Goal: Transaction & Acquisition: Purchase product/service

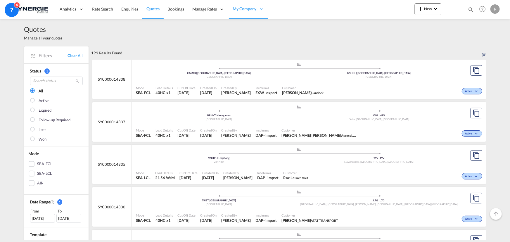
scroll to position [292, 0]
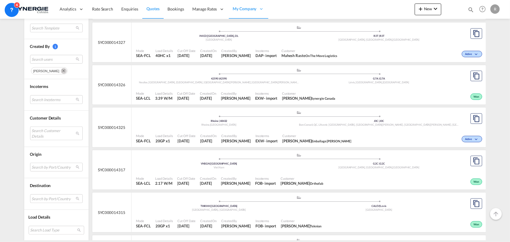
click at [472, 10] on md-icon "icon-magnify" at bounding box center [471, 9] width 6 height 6
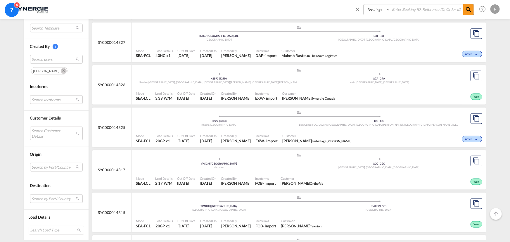
click at [388, 11] on select "Bookings Quotes Enquiries" at bounding box center [378, 9] width 28 height 11
select select "Quotes"
click at [364, 4] on select "Bookings Quotes Enquiries" at bounding box center [378, 9] width 28 height 11
click at [425, 6] on input at bounding box center [427, 9] width 73 height 10
type input "13841"
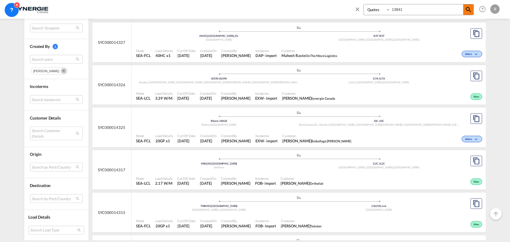
click at [471, 8] on md-icon "icon-magnify" at bounding box center [468, 9] width 7 height 7
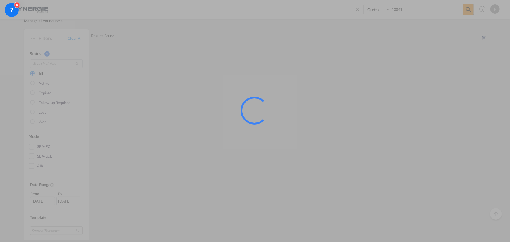
scroll to position [0, 0]
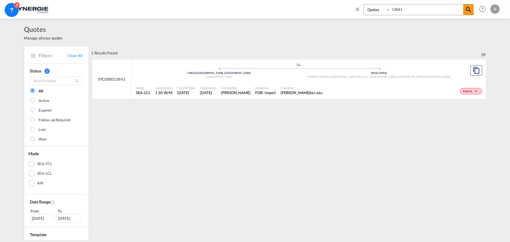
click at [345, 85] on div "Expired" at bounding box center [404, 90] width 159 height 15
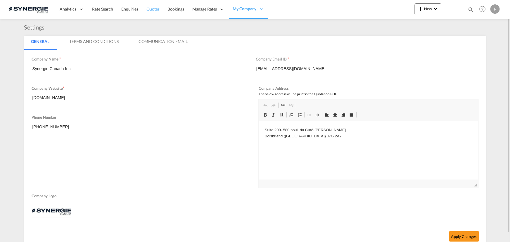
click at [158, 8] on span "Quotes" at bounding box center [153, 8] width 13 height 5
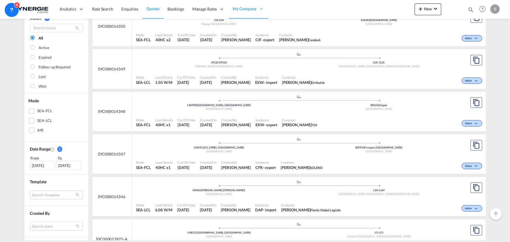
scroll to position [133, 0]
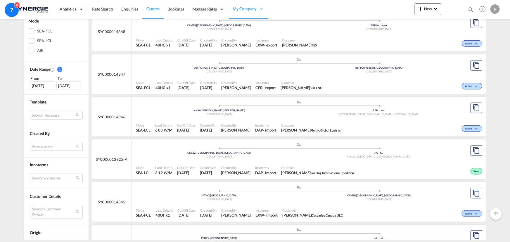
click at [50, 209] on md-select "Search Customer Details user name user yousuf ali Shaikh yousuf.shaikh@flomicgr…" at bounding box center [56, 211] width 53 height 13
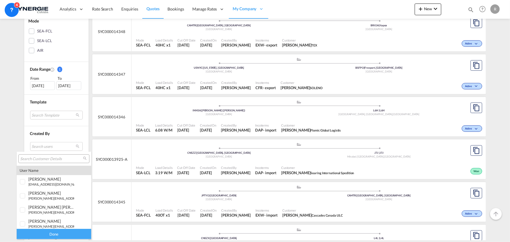
click at [59, 158] on input "search" at bounding box center [51, 158] width 63 height 5
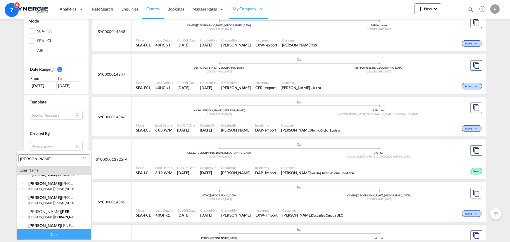
scroll to position [72, 0]
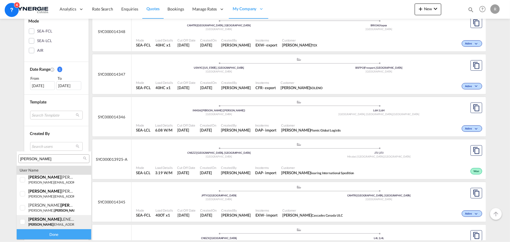
type input "adam"
click at [49, 221] on div "adam LENETSKY" at bounding box center [51, 219] width 46 height 5
click at [61, 234] on div "Done" at bounding box center [54, 234] width 75 height 10
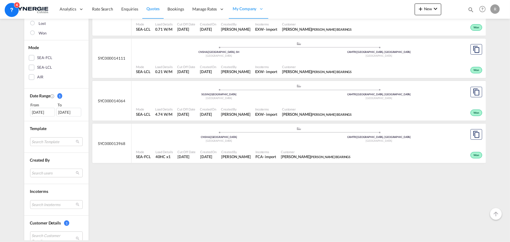
scroll to position [53, 0]
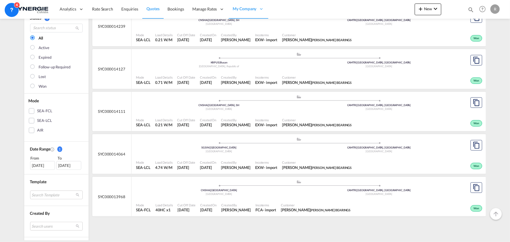
click at [42, 164] on div "28 Jul 2025" at bounding box center [42, 165] width 25 height 9
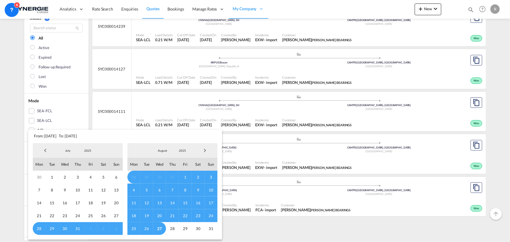
click at [46, 148] on span "Previous Month" at bounding box center [45, 151] width 12 height 12
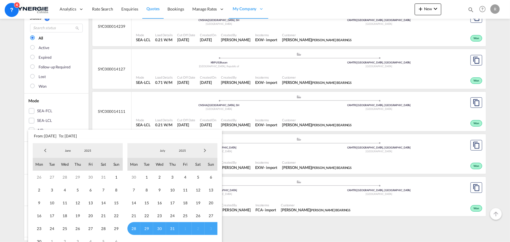
click at [46, 148] on span "Previous Month" at bounding box center [45, 151] width 12 height 12
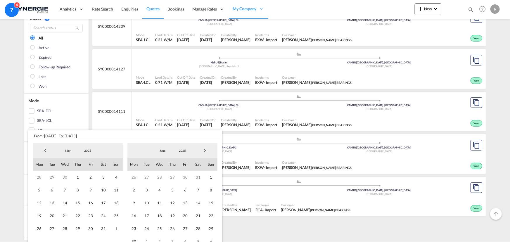
click at [46, 148] on span "Previous Month" at bounding box center [45, 151] width 12 height 12
click at [102, 175] on span "1" at bounding box center [103, 177] width 13 height 13
click at [208, 151] on span "Next Month" at bounding box center [205, 151] width 12 height 12
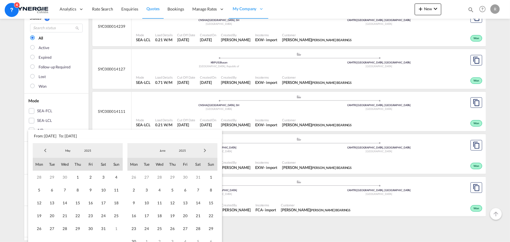
click at [208, 151] on span "Next Month" at bounding box center [205, 151] width 12 height 12
click at [160, 226] on span "27" at bounding box center [159, 228] width 13 height 13
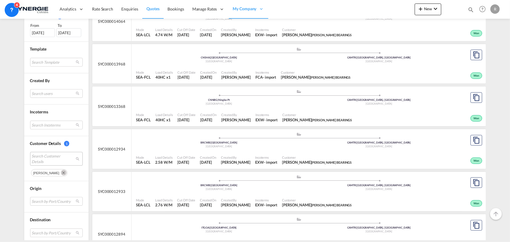
scroll to position [186, 0]
click at [45, 202] on md-select "Search by Port/Country JPNIC nichinan japan AEAMF mussafah united arab emirates…" at bounding box center [56, 201] width 53 height 9
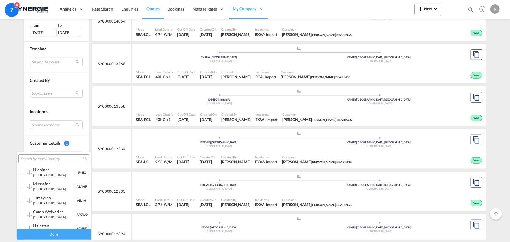
click at [53, 160] on input "search" at bounding box center [51, 158] width 63 height 5
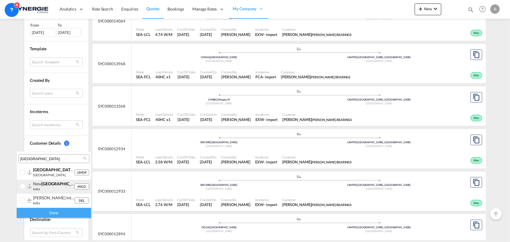
type input "delhi"
click at [28, 189] on div at bounding box center [29, 186] width 4 height 5
click at [50, 216] on div "Done" at bounding box center [54, 213] width 75 height 10
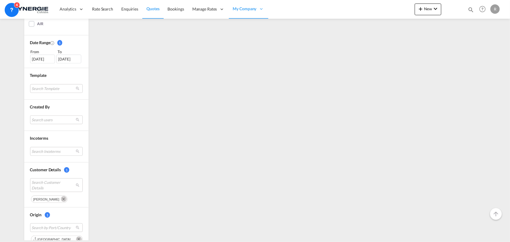
scroll to position [228, 0]
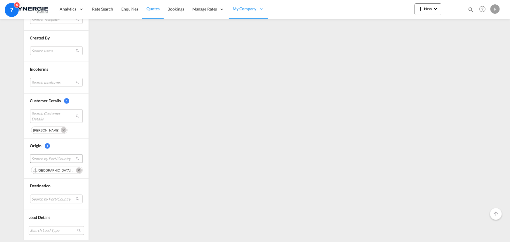
click at [52, 157] on span "Search by Port/Country" at bounding box center [52, 158] width 40 height 5
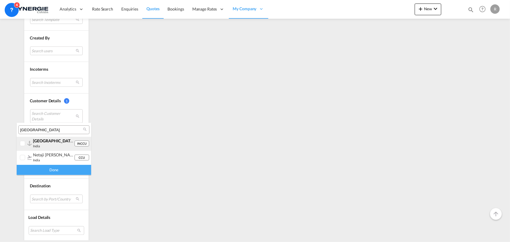
type input "kolkata"
click at [31, 145] on div at bounding box center [29, 143] width 4 height 5
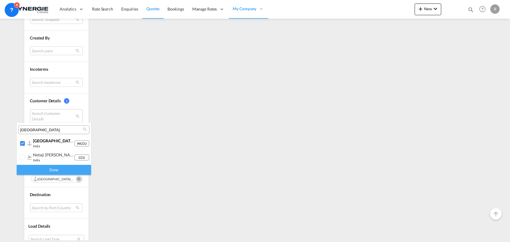
click at [47, 170] on div "Done" at bounding box center [54, 170] width 75 height 10
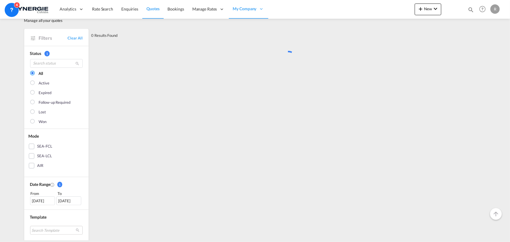
scroll to position [0, 0]
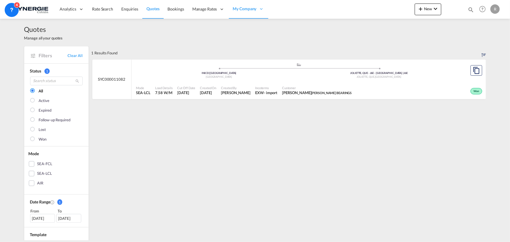
click at [390, 84] on div "Won" at bounding box center [419, 90] width 130 height 15
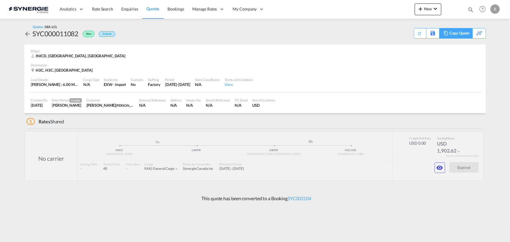
click at [465, 32] on div "Copy Quote" at bounding box center [460, 33] width 20 height 10
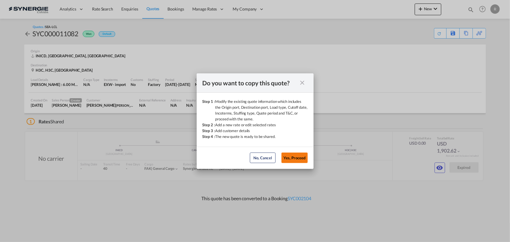
click at [302, 156] on button "Yes, Proceed" at bounding box center [295, 158] width 26 height 11
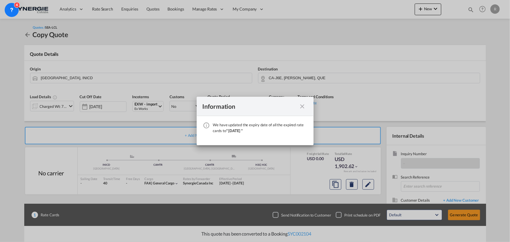
click at [304, 105] on md-icon "icon-close fg-AAA8AD cursor" at bounding box center [302, 106] width 7 height 7
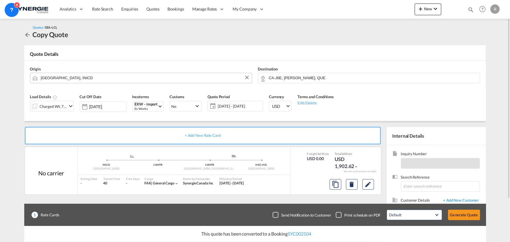
click at [84, 80] on input "New Delhi, INICD" at bounding box center [145, 78] width 208 height 10
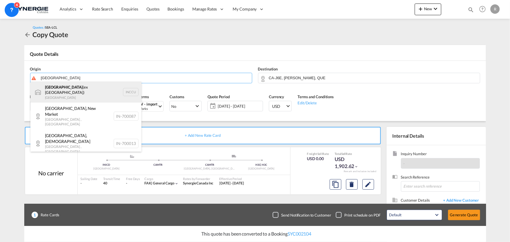
click at [64, 89] on div "Kolkata (ex Calcutta) India INCCU" at bounding box center [85, 92] width 111 height 21
type input "[GEOGRAPHIC_DATA] (ex [GEOGRAPHIC_DATA]), INCCU"
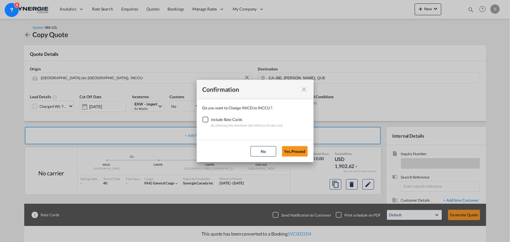
click at [205, 120] on div "Checkbox No Ink" at bounding box center [206, 120] width 6 height 6
click at [296, 151] on button "Yes,Proceed" at bounding box center [295, 151] width 26 height 11
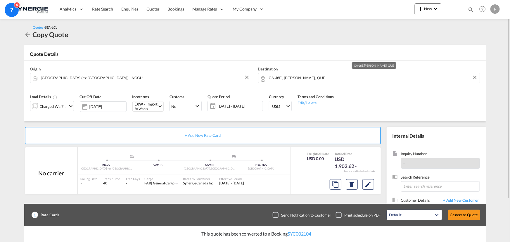
click at [336, 78] on input "CA-J6E, JOLIETTE, QUE" at bounding box center [373, 78] width 208 height 10
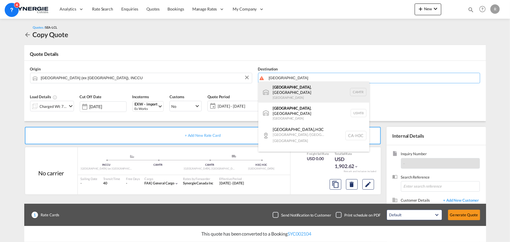
click at [292, 89] on div "Montreal , QC Canada CAMTR" at bounding box center [314, 92] width 111 height 21
type input "Montreal, QC, CAMTR"
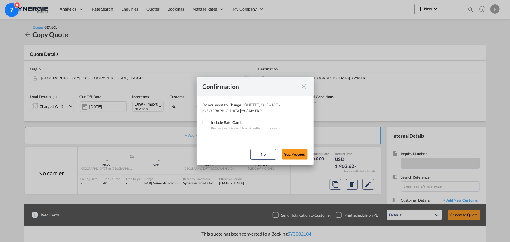
click at [206, 122] on div "Checkbox No Ink" at bounding box center [206, 123] width 6 height 6
click at [299, 153] on button "Yes,Proceed" at bounding box center [295, 154] width 26 height 11
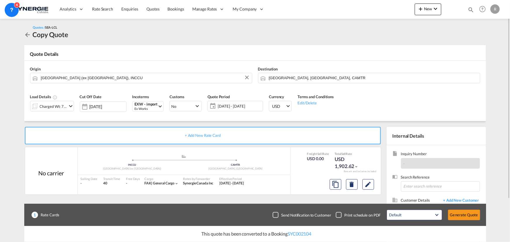
click at [234, 102] on span "27 Aug - 26 Sep 2025" at bounding box center [239, 106] width 46 height 8
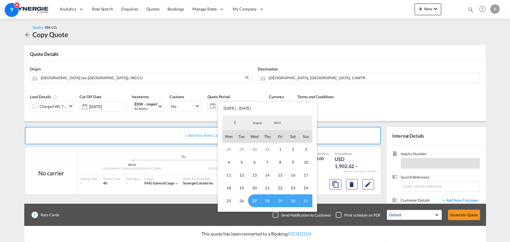
click at [304, 198] on span "31" at bounding box center [306, 200] width 13 height 13
click at [390, 94] on md-backdrop at bounding box center [255, 121] width 510 height 242
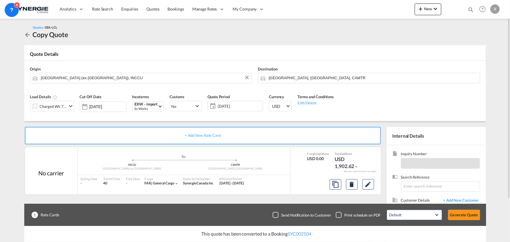
click at [70, 108] on md-icon "icon-chevron-down" at bounding box center [70, 106] width 7 height 7
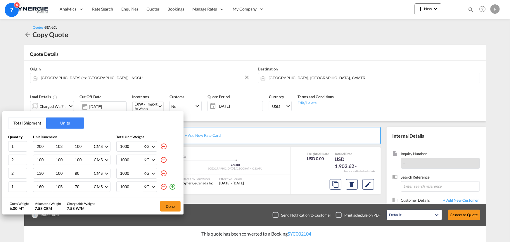
click at [26, 124] on button "Total Shipment" at bounding box center [27, 123] width 38 height 11
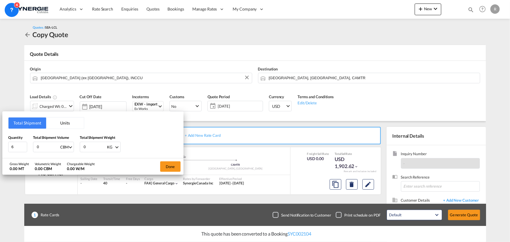
click at [70, 121] on button "Units" at bounding box center [65, 123] width 38 height 11
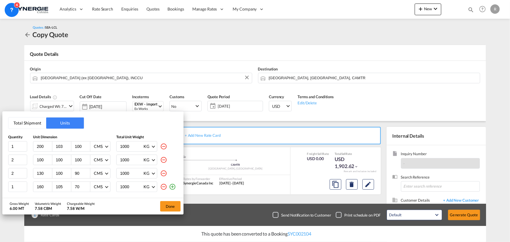
click at [164, 173] on md-icon "icon-minus-circle-outline" at bounding box center [163, 173] width 7 height 7
type input "1"
type input "160"
type input "105"
type input "70"
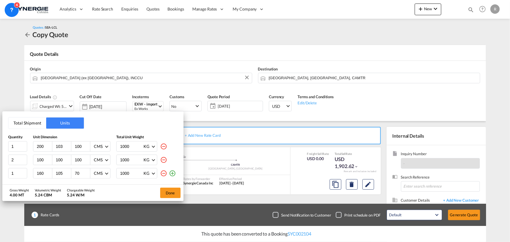
click at [163, 173] on md-icon "icon-minus-circle-outline" at bounding box center [163, 173] width 7 height 7
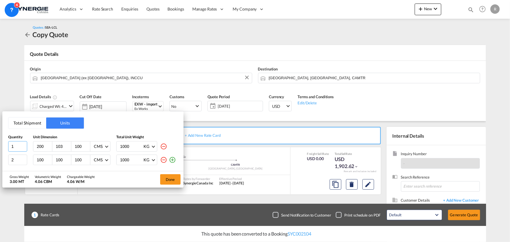
drag, startPoint x: 18, startPoint y: 145, endPoint x: -11, endPoint y: 142, distance: 28.3
click at [0, 142] on html "Analytics Reports Dashboard Rate Search Enquiries Quotes" at bounding box center [255, 121] width 510 height 242
type input "5"
type input "60"
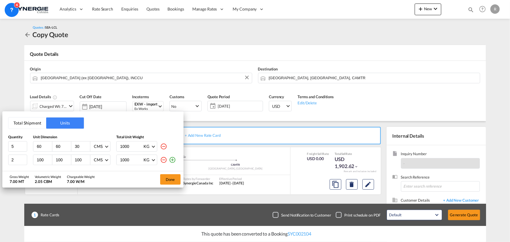
type input "30"
type input "24"
drag, startPoint x: 16, startPoint y: 156, endPoint x: -11, endPoint y: 149, distance: 27.8
click at [0, 149] on html "Analytics Reports Dashboard Rate Search Enquiries Quotes" at bounding box center [255, 121] width 510 height 242
type input "5"
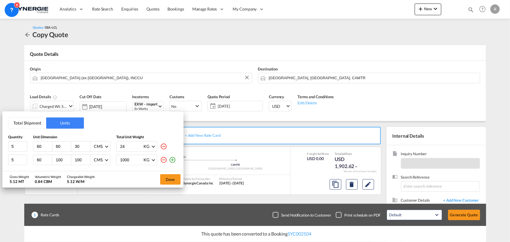
type input "60"
type input "30"
click at [62, 157] on input "60" at bounding box center [63, 159] width 16 height 5
type input "66"
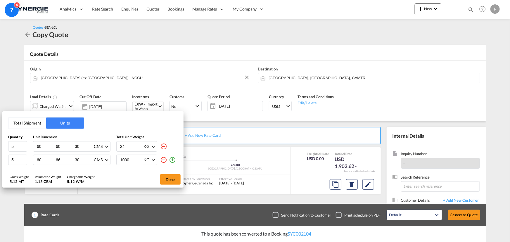
drag, startPoint x: 133, startPoint y: 160, endPoint x: 96, endPoint y: 154, distance: 38.2
click at [96, 154] on div "Quantity Unit Dimension Total Unit Weight 5 60 60 30 CMS CMS Inches 24 KG KG LB…" at bounding box center [93, 150] width 170 height 30
type input "29"
click at [169, 181] on button "Done" at bounding box center [170, 179] width 20 height 11
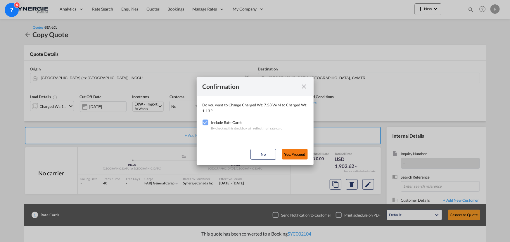
click at [296, 156] on button "Yes,Proceed" at bounding box center [295, 154] width 26 height 11
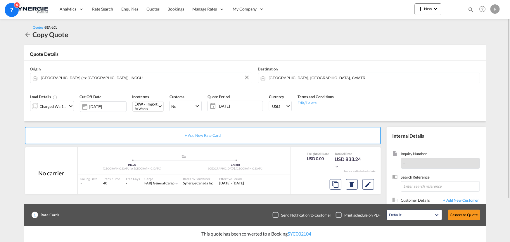
click at [227, 107] on span "[DATE]" at bounding box center [240, 106] width 44 height 5
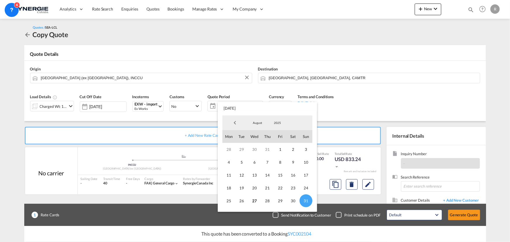
click at [359, 94] on md-backdrop at bounding box center [255, 121] width 510 height 242
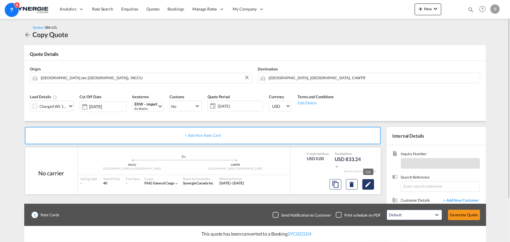
click at [368, 187] on md-icon "Edit" at bounding box center [368, 184] width 7 height 7
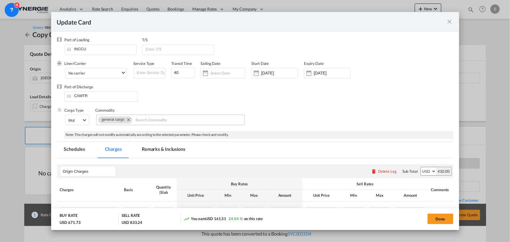
select select "per_shipment"
select select "per_cbm"
select select "per_bl"
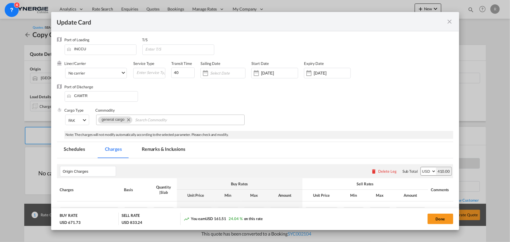
select select "per_cbm"
select select "per_shipment"
click at [316, 73] on input "[DATE]" at bounding box center [332, 73] width 37 height 5
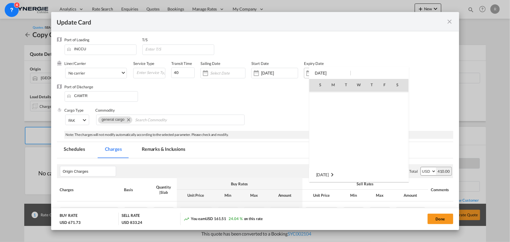
scroll to position [310, 0]
click at [321, 134] on span "14" at bounding box center [321, 136] width 12 height 12
type input "14 Sep 2025"
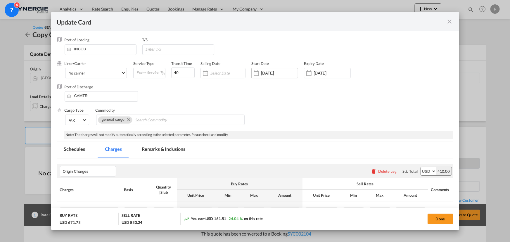
click at [288, 71] on input "05 May 2025" at bounding box center [279, 73] width 37 height 5
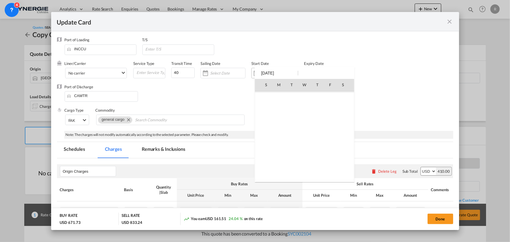
scroll to position [135153, 0]
type input "0"
drag, startPoint x: 184, startPoint y: 75, endPoint x: 166, endPoint y: 71, distance: 18.4
click at [166, 71] on div at bounding box center [255, 121] width 510 height 242
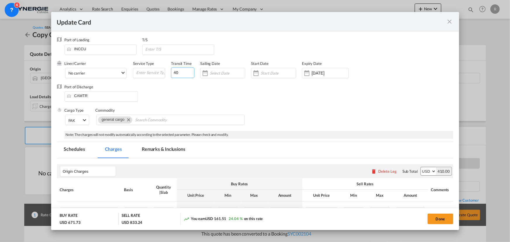
drag, startPoint x: 180, startPoint y: 72, endPoint x: 165, endPoint y: 69, distance: 15.5
click at [165, 69] on div "Liner/Carrier No carrier 2HM LOGISTICS D.O.O AAXL GLOBAL SHIPPING LINES LLC ABD…" at bounding box center [236, 72] width 343 height 23
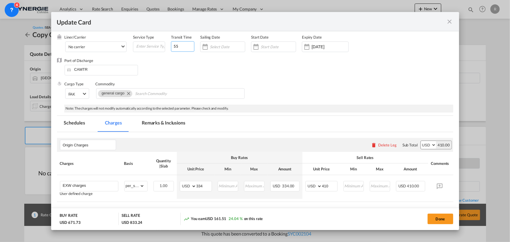
scroll to position [0, 0]
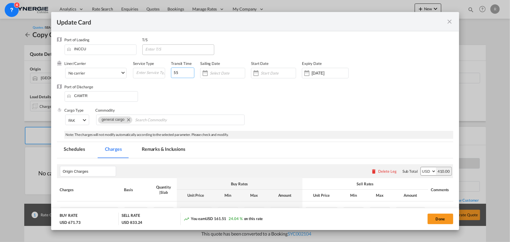
type input "55"
click at [167, 47] on input "Update CardPort of ..." at bounding box center [179, 49] width 69 height 9
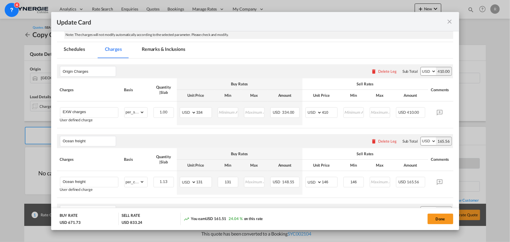
scroll to position [106, 0]
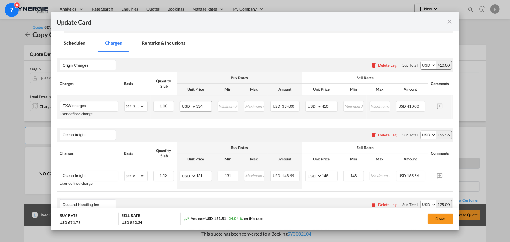
type input "SIN, HKG, VAN"
drag, startPoint x: 205, startPoint y: 106, endPoint x: 179, endPoint y: 102, distance: 26.6
click at [179, 102] on td "AED AFN ALL AMD ANG AOA ARS AUD AWG AZN BAM BBD BDT BGN BHD BIF BMD BND BOB BRL…" at bounding box center [196, 107] width 38 height 24
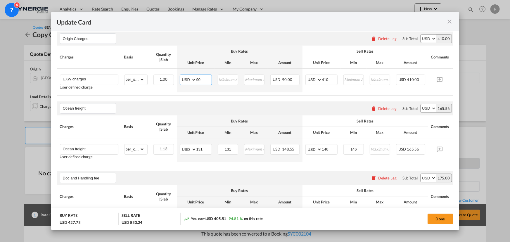
scroll to position [159, 0]
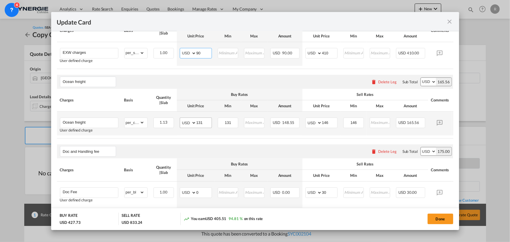
type input "90"
drag, startPoint x: 210, startPoint y: 123, endPoint x: 182, endPoint y: 120, distance: 27.7
click at [182, 120] on md-input-container "AED AFN ALL AMD ANG AOA ARS AUD AWG AZN BAM BBD BDT BGN BHD BIF BMD BND BOB BRL…" at bounding box center [196, 123] width 32 height 11
type input "90"
drag, startPoint x: 237, startPoint y: 124, endPoint x: 203, endPoint y: 118, distance: 34.7
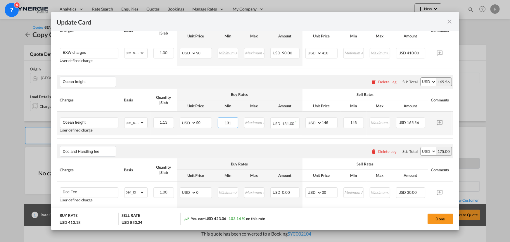
click at [203, 118] on tr "Ocean freight User defined charge Please Enter Already Exists gross_weight volu…" at bounding box center [264, 124] width 414 height 24
type input "90"
drag, startPoint x: 331, startPoint y: 123, endPoint x: 305, endPoint y: 120, distance: 26.3
click at [305, 120] on td "AED AFN ALL AMD ANG AOA ARS AUD AWG AZN BAM BBD BDT BGN BHD BIF BMD BND BOB BRL…" at bounding box center [322, 124] width 38 height 24
type input "150"
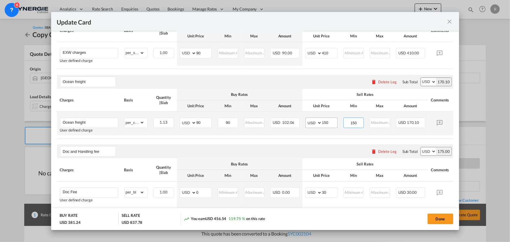
type input "150"
click at [334, 123] on input "150" at bounding box center [329, 122] width 15 height 9
type input "145"
click at [259, 153] on div "Doc and Handling fee Please enter leg name Leg Name Already Exists Delete Leg S…" at bounding box center [255, 151] width 397 height 14
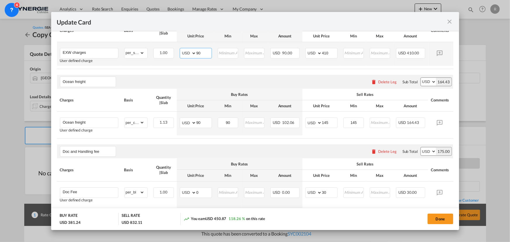
drag, startPoint x: 204, startPoint y: 53, endPoint x: 190, endPoint y: 51, distance: 13.6
click at [190, 51] on md-input-container "AED AFN ALL AMD ANG AOA ARS AUD AWG AZN BAM BBD BDT BGN BHD BIF BMD BND BOB BRL…" at bounding box center [196, 53] width 32 height 11
type input "428"
type input "455"
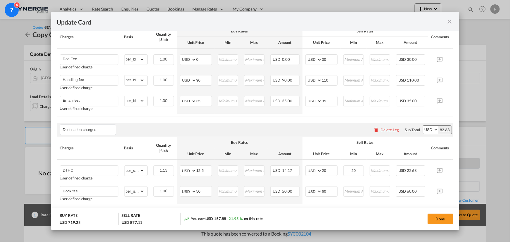
scroll to position [266, 0]
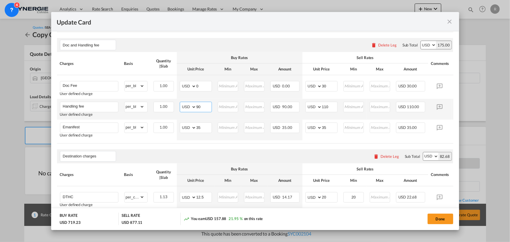
drag, startPoint x: 203, startPoint y: 110, endPoint x: 178, endPoint y: 107, distance: 25.3
click at [178, 107] on td "AED AFN ALL AMD ANG AOA ARS AUD AWG AZN BAM BBD BDT BGN BHD BIF BMD BND BOB BRL…" at bounding box center [196, 109] width 38 height 21
type input "0"
type input "65"
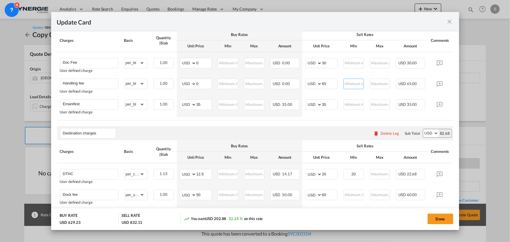
scroll to position [334, 0]
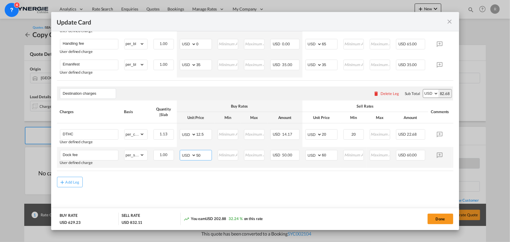
drag, startPoint x: 204, startPoint y: 152, endPoint x: 180, endPoint y: 149, distance: 25.1
click at [180, 149] on td "AED AFN ALL AMD ANG AOA ARS AUD AWG AZN BAM BBD BDT BGN BHD BIF BMD BND BOB BRL…" at bounding box center [196, 157] width 38 height 21
type input "60"
click at [238, 197] on md-content "Origin Charges Please enter leg name Leg Name Already Exists Delete Leg Sub Tot…" at bounding box center [255, 22] width 397 height 385
click at [449, 21] on md-icon "icon-close fg-AAA8AD m-0 pointer" at bounding box center [450, 21] width 7 height 7
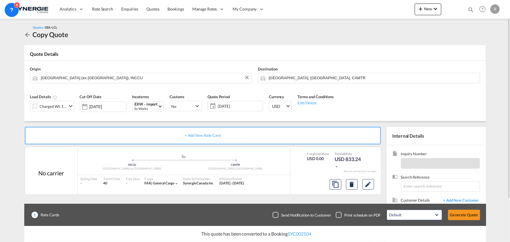
click at [473, 8] on md-icon "icon-magnify" at bounding box center [471, 9] width 6 height 6
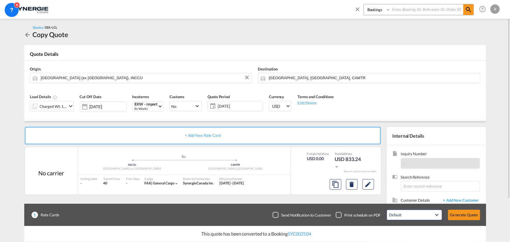
click at [385, 11] on select "Bookings Quotes Enquiries" at bounding box center [378, 9] width 28 height 11
select select "Quotes"
click at [364, 4] on select "Bookings Quotes Enquiries" at bounding box center [378, 9] width 28 height 11
click at [409, 9] on input at bounding box center [427, 9] width 73 height 10
type input "14351"
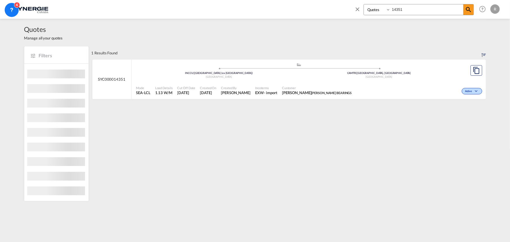
click at [313, 83] on div "Customer ADAM LENETSKY ALLEN BEARINGS" at bounding box center [317, 90] width 75 height 15
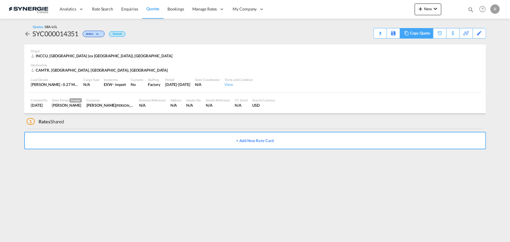
click at [427, 35] on div "Copy Quote" at bounding box center [420, 33] width 20 height 10
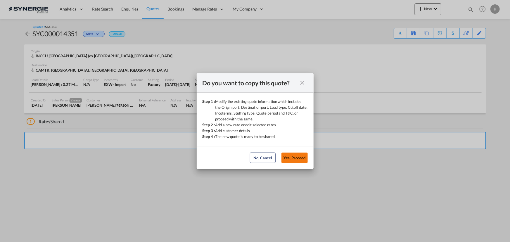
click at [294, 157] on button "Yes, Proceed" at bounding box center [295, 158] width 26 height 11
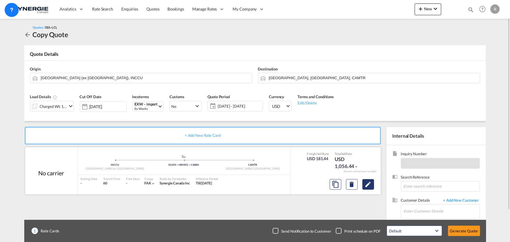
click at [366, 184] on md-icon "Edit" at bounding box center [368, 184] width 7 height 7
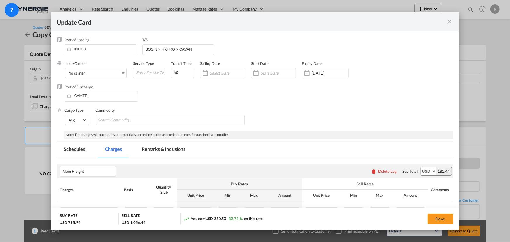
select select "per_w/m"
select select "flat"
select select "per_hbl"
select select "flat"
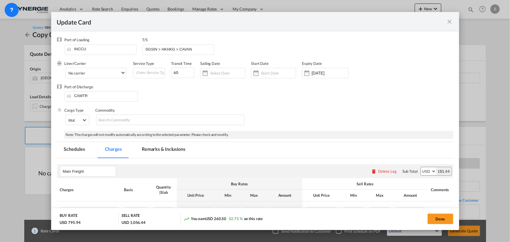
select select "per_bl"
click at [169, 152] on md-tab-item "Remarks & Inclusions" at bounding box center [164, 150] width 58 height 16
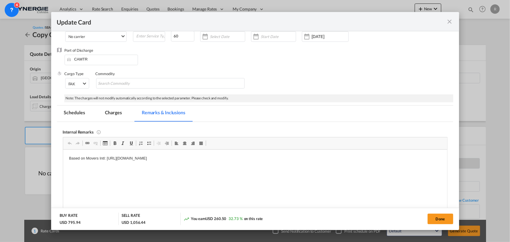
scroll to position [53, 0]
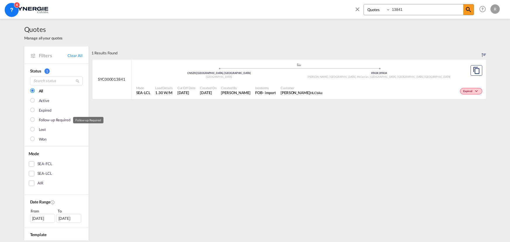
select select "Quotes"
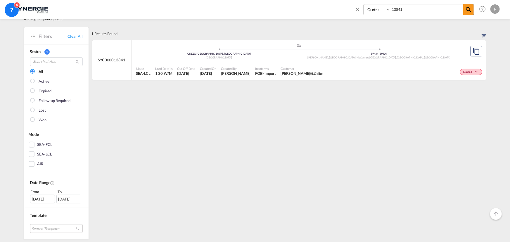
scroll to position [26, 0]
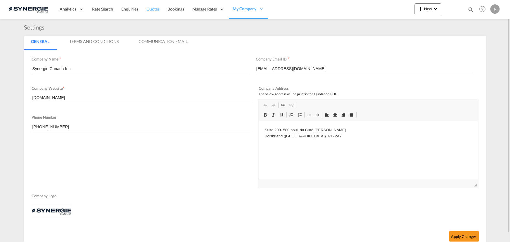
click at [155, 8] on span "Quotes" at bounding box center [153, 8] width 13 height 5
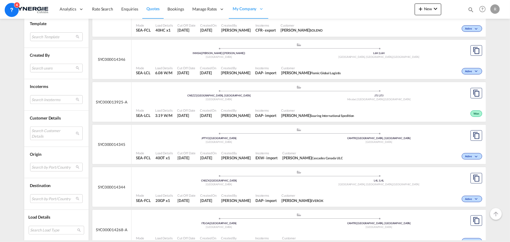
scroll to position [319, 0]
click at [41, 131] on md-select "Search Customer Details user name user yousuf ali Shaikh yousuf.shaikh@flomicgr…" at bounding box center [56, 133] width 53 height 13
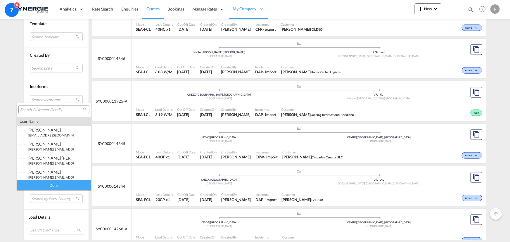
click at [52, 109] on input "search" at bounding box center [51, 109] width 63 height 5
type input "IVY"
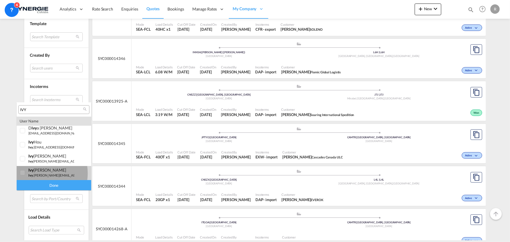
click at [36, 173] on small "ivy .jiang@appgroup.ca" at bounding box center [70, 175] width 84 height 4
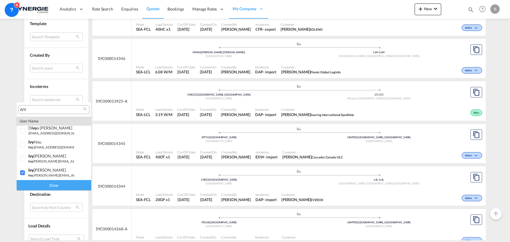
click at [56, 184] on div "Done" at bounding box center [54, 185] width 75 height 10
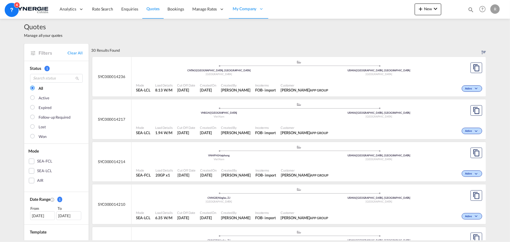
scroll to position [0, 0]
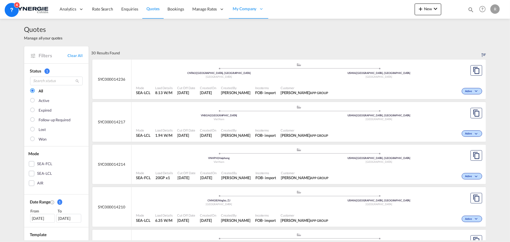
click at [259, 87] on span "Incoterms" at bounding box center [265, 88] width 21 height 4
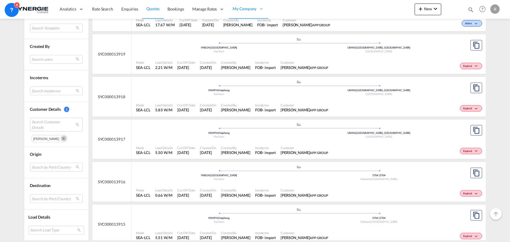
scroll to position [239, 0]
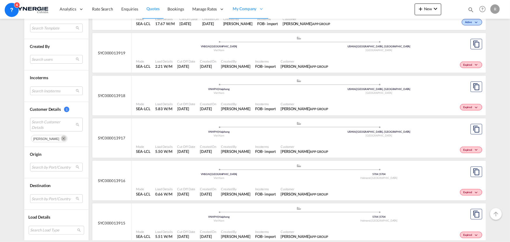
click at [61, 137] on md-icon "Remove" at bounding box center [64, 139] width 6 height 6
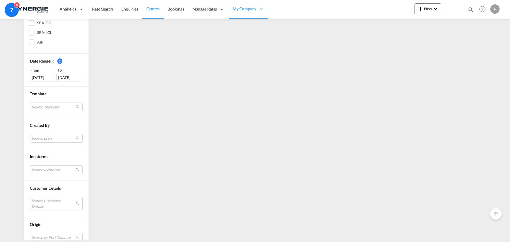
scroll to position [211, 0]
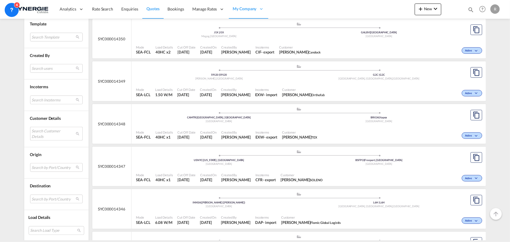
click at [55, 128] on md-select "Search Customer Details" at bounding box center [56, 133] width 53 height 13
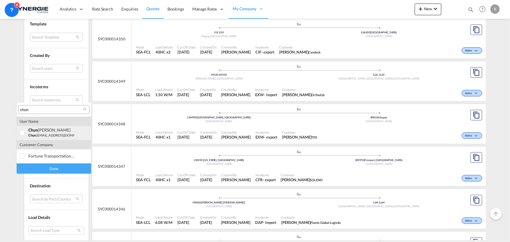
type input "chun"
click at [44, 134] on small "chun .yanfu@appgroup.ca" at bounding box center [59, 135] width 62 height 4
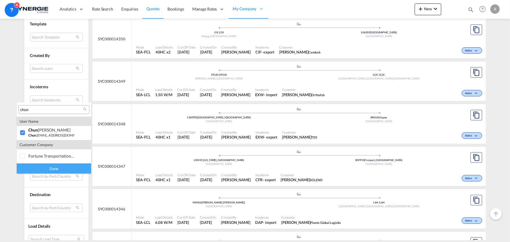
click at [46, 170] on div "Done" at bounding box center [54, 168] width 75 height 10
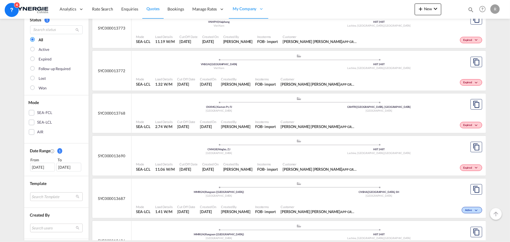
scroll to position [53, 0]
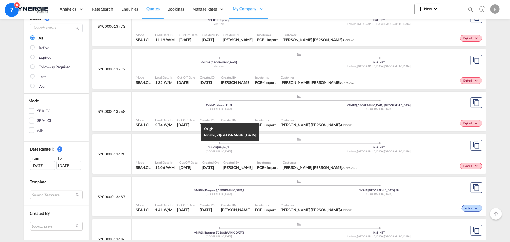
click at [251, 151] on div "[GEOGRAPHIC_DATA]" at bounding box center [219, 152] width 160 height 4
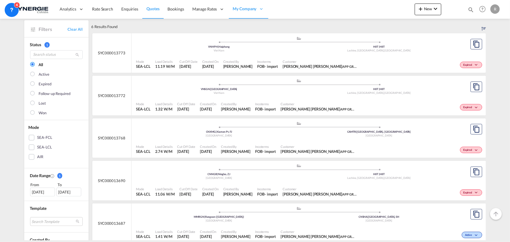
scroll to position [106, 0]
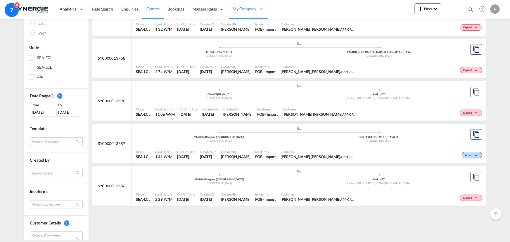
click at [42, 114] on div "28 Jul 2025" at bounding box center [42, 112] width 25 height 9
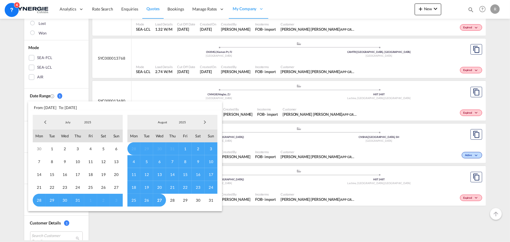
click at [45, 125] on span "Previous Month" at bounding box center [45, 122] width 12 height 12
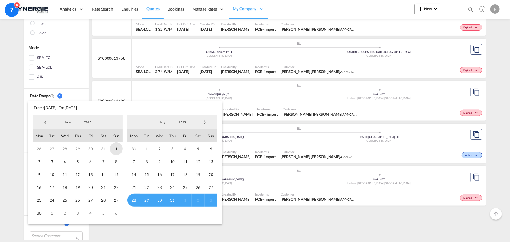
click at [117, 150] on span "1" at bounding box center [116, 148] width 13 height 13
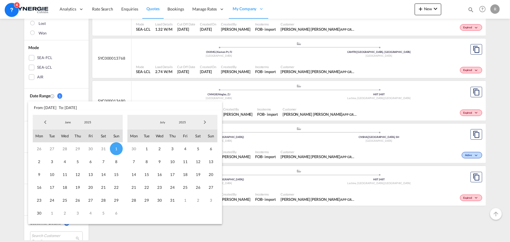
click at [206, 123] on span "Next Month" at bounding box center [205, 122] width 12 height 12
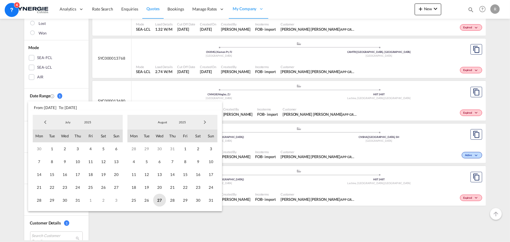
click at [158, 201] on span "27" at bounding box center [159, 200] width 13 height 13
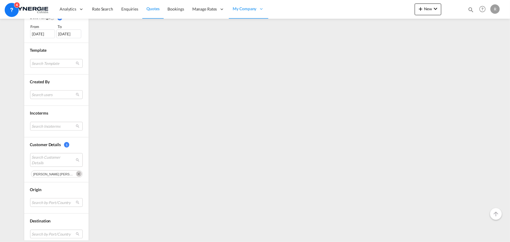
scroll to position [186, 0]
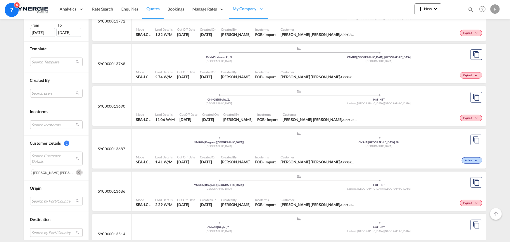
click at [50, 200] on md-select "Search by Port/Country JPNIC nichinan japan AEAMF mussafah united arab emirates…" at bounding box center [56, 201] width 53 height 9
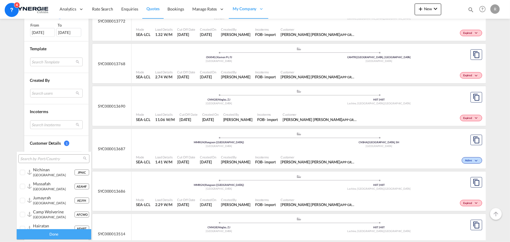
type md-option "[object Object]"
click at [53, 159] on input "search" at bounding box center [51, 158] width 63 height 5
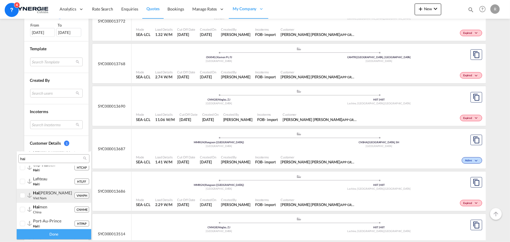
type input "hai"
click at [45, 194] on div "hai phong" at bounding box center [53, 192] width 41 height 5
click at [47, 233] on div "Done" at bounding box center [54, 234] width 75 height 10
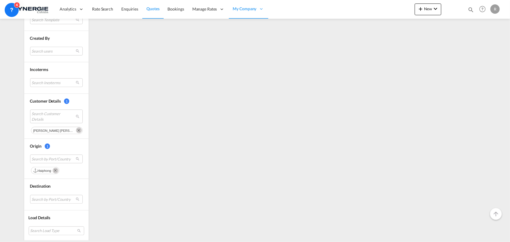
scroll to position [228, 0]
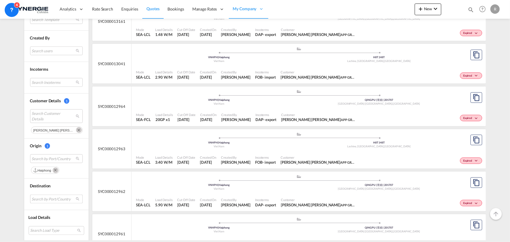
click at [50, 199] on md-select "Search by Port/Country JPNIC nichinan japan AEAMF mussafah united arab emirates…" at bounding box center [56, 199] width 53 height 9
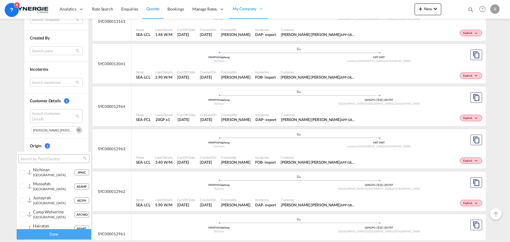
click at [51, 160] on input "search" at bounding box center [51, 158] width 63 height 5
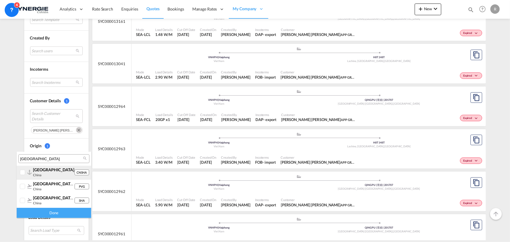
type input "shanghai"
click at [24, 173] on div at bounding box center [23, 173] width 6 height 6
click at [60, 209] on div "Done" at bounding box center [54, 213] width 75 height 10
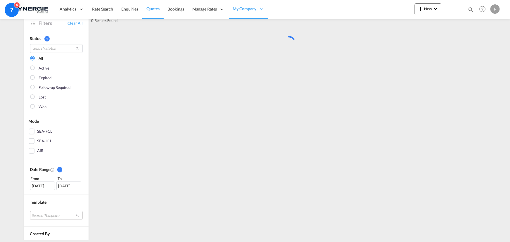
scroll to position [0, 0]
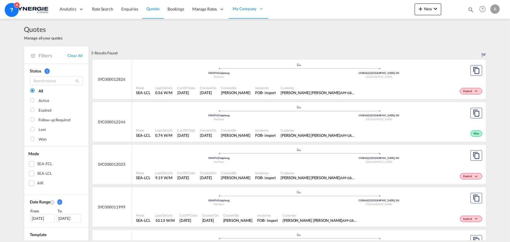
click at [340, 125] on div "Mode SEA-LCL Load Details 0.74 W/M Cut Off Date 10 Jun 2025 Created On 10 Jun 2…" at bounding box center [309, 133] width 355 height 18
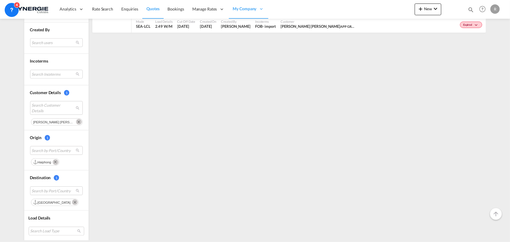
scroll to position [237, 0]
click at [56, 106] on span "Search Customer Details" at bounding box center [52, 107] width 40 height 11
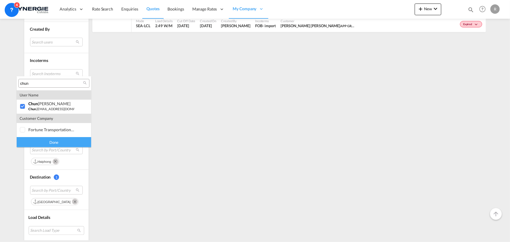
click at [51, 84] on input "chun" at bounding box center [51, 83] width 63 height 5
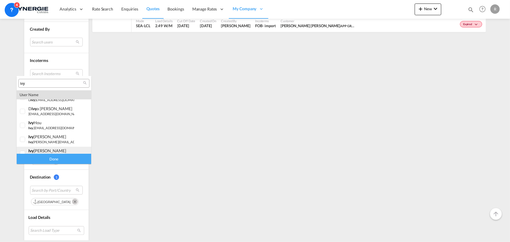
scroll to position [16, 0]
type input "ivy"
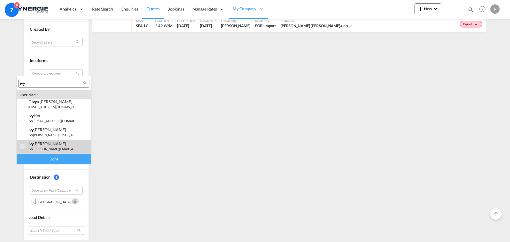
click at [32, 149] on span "ivy" at bounding box center [30, 149] width 5 height 4
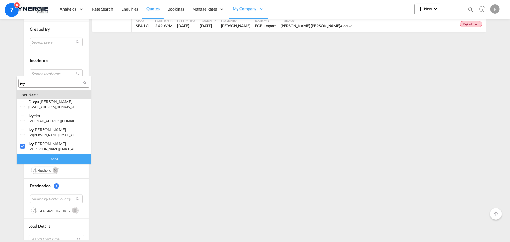
click at [48, 159] on div "Done" at bounding box center [54, 159] width 75 height 10
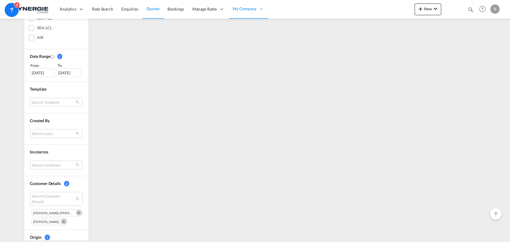
scroll to position [0, 0]
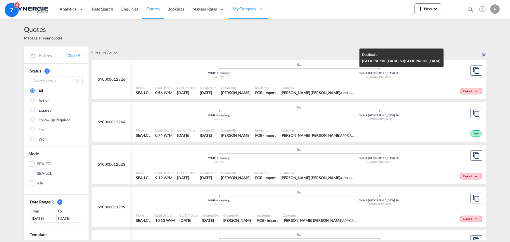
click at [304, 78] on div "China" at bounding box center [379, 77] width 160 height 4
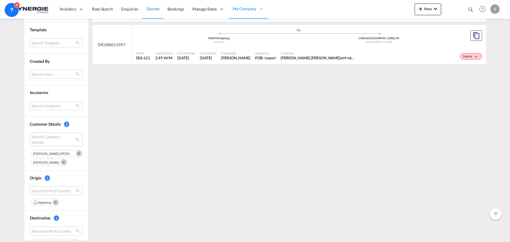
scroll to position [213, 0]
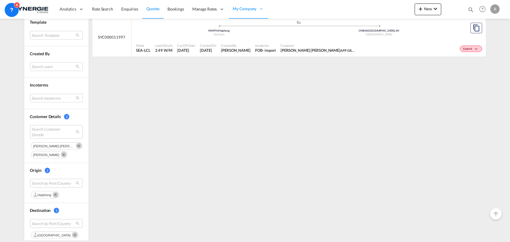
click at [53, 192] on md-icon "Remove" at bounding box center [56, 195] width 6 height 6
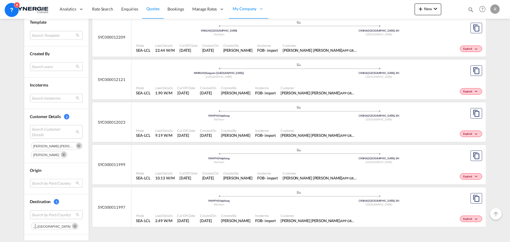
click at [43, 182] on md-select "Search by Port/Country" at bounding box center [56, 183] width 53 height 9
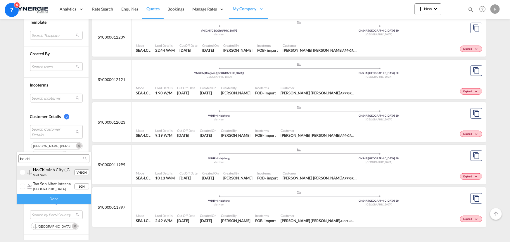
type input "ho chi"
click at [39, 174] on small "viet nam" at bounding box center [39, 175] width 13 height 4
click at [62, 198] on div "Done" at bounding box center [54, 199] width 75 height 10
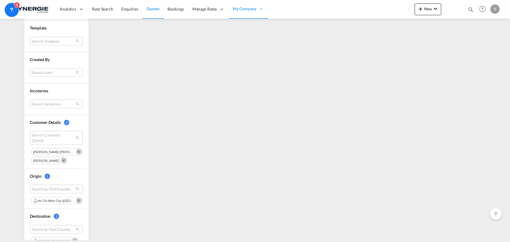
scroll to position [239, 0]
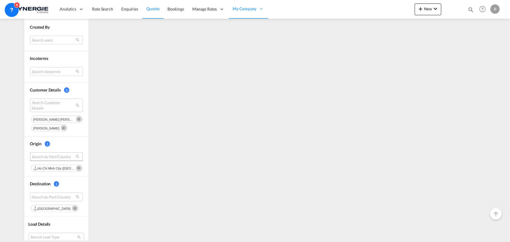
click at [47, 154] on span "Search by Port/Country" at bounding box center [52, 156] width 40 height 5
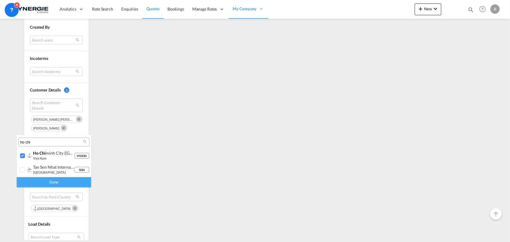
click at [54, 140] on input "ho chi" at bounding box center [51, 142] width 63 height 5
type input "haip"
click at [28, 155] on div at bounding box center [29, 155] width 4 height 5
click at [54, 181] on div "Done" at bounding box center [54, 182] width 75 height 10
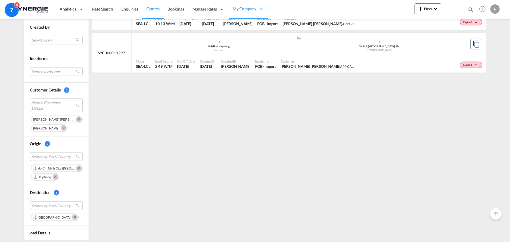
click at [53, 175] on md-icon "Remove" at bounding box center [56, 177] width 6 height 6
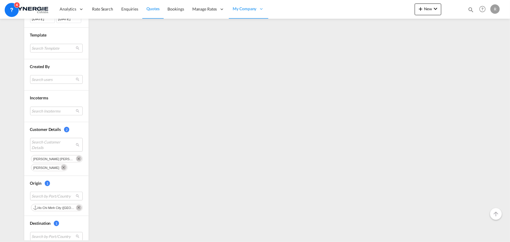
scroll to position [213, 0]
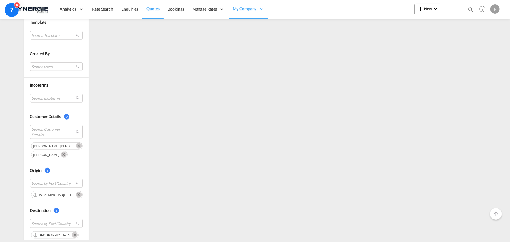
click at [78, 194] on md-icon "Remove" at bounding box center [79, 195] width 6 height 6
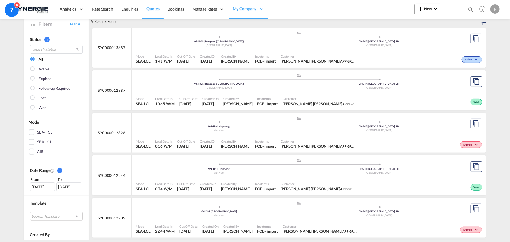
scroll to position [0, 0]
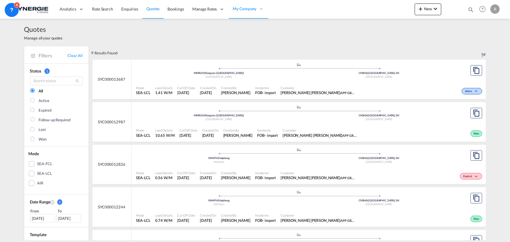
click at [255, 126] on div "Incoterms FOB - import" at bounding box center [267, 133] width 25 height 15
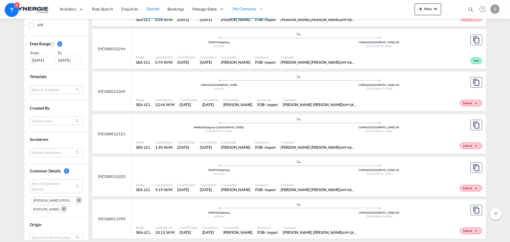
scroll to position [158, 0]
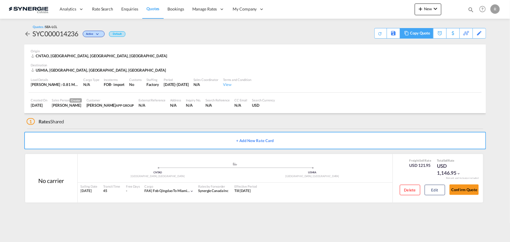
click at [428, 34] on div "Copy Quote" at bounding box center [420, 33] width 20 height 10
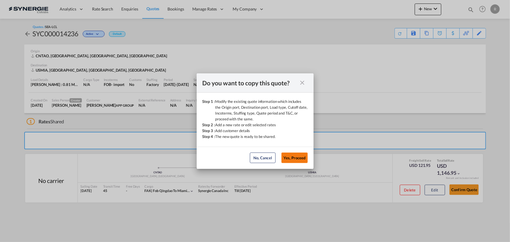
click at [293, 156] on button "Yes, Proceed" at bounding box center [295, 158] width 26 height 11
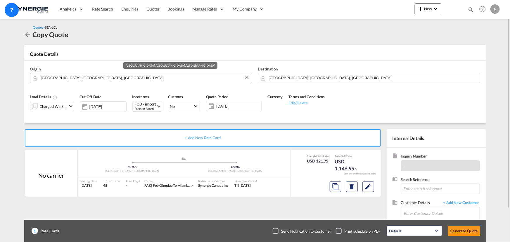
click at [118, 75] on input "Qingdao, SD, CNTAO" at bounding box center [145, 78] width 208 height 10
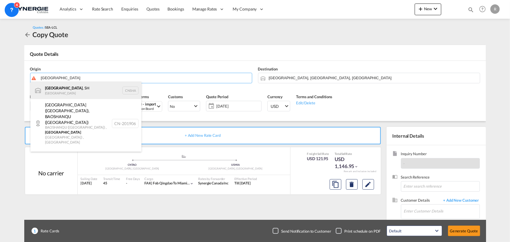
click at [46, 87] on div "[GEOGRAPHIC_DATA] , SH China CNSHA" at bounding box center [85, 91] width 111 height 18
type input "[GEOGRAPHIC_DATA], SH, CNSHA"
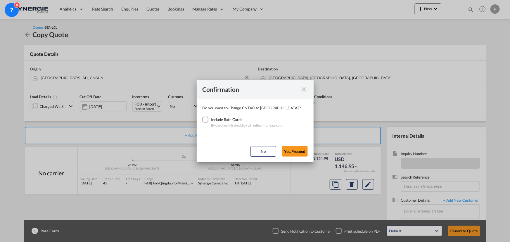
click at [208, 120] on div "Checkbox No Ink" at bounding box center [206, 120] width 6 height 6
click at [297, 150] on button "Yes,Proceed" at bounding box center [295, 151] width 26 height 11
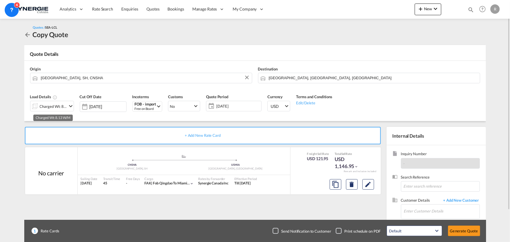
click at [54, 106] on div "Charged Wt: 8.13 W/M" at bounding box center [53, 106] width 27 height 8
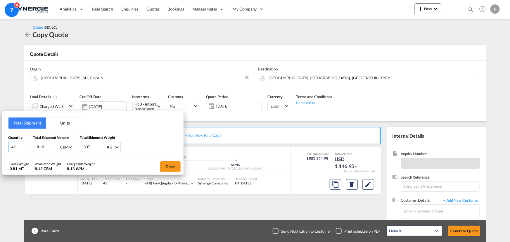
drag, startPoint x: 20, startPoint y: 144, endPoint x: -6, endPoint y: 138, distance: 26.0
click at [0, 138] on html "Analytics Reports Dashboard Rate Search Enquiries Quotes" at bounding box center [255, 121] width 510 height 242
type input "34"
type input "6.5"
type input "600"
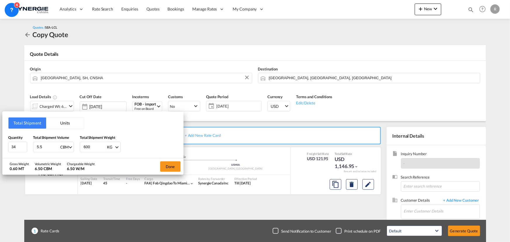
drag, startPoint x: 55, startPoint y: 147, endPoint x: 13, endPoint y: 141, distance: 43.1
click at [36, 142] on input "5.5" at bounding box center [47, 147] width 23 height 10
type input "5"
type input "6.8"
click at [170, 168] on button "Done" at bounding box center [170, 166] width 20 height 11
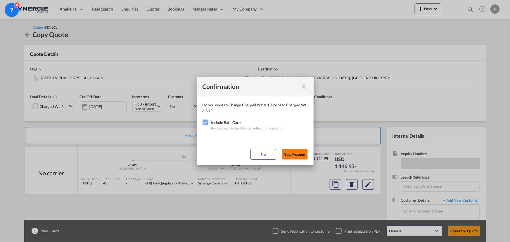
click at [292, 152] on button "Yes,Proceed" at bounding box center [295, 154] width 26 height 11
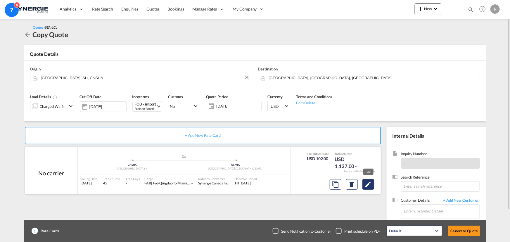
click at [366, 185] on md-icon "Edit" at bounding box center [368, 184] width 7 height 7
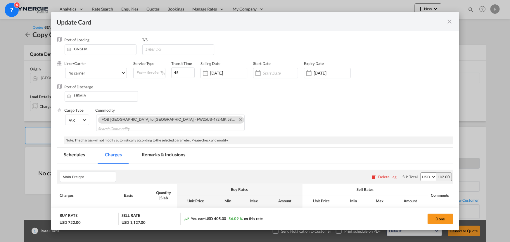
select select "per_w/m"
select select "per_shipment"
select select "flat"
select select "per_shipment"
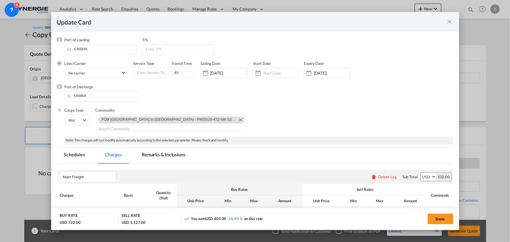
select select "per_shipment"
select select "per_bl"
select select "per_shipment"
click at [237, 119] on md-icon "Remove FOB Qingdao to Miami - FW25US-472-MK 5330007339 5330008591" at bounding box center [240, 119] width 7 height 7
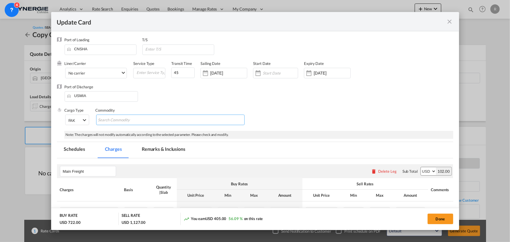
click at [163, 120] on md-chips-wrap "Chips container with autocompletion. Enter the text area, type text to search, …" at bounding box center [170, 120] width 149 height 11
paste input "FW25US-468-DN DN 474988 - FOB Shanghai to Miami warehouse"
type input "FW25US-468-DN DN 474988 - FOB Shanghai to Miami warehouse"
click at [316, 125] on div "Cargo Type FAK FAK GCR GDSM General Cargo Hazardous Cargo Ambient Foodstuff Chi…" at bounding box center [259, 119] width 389 height 23
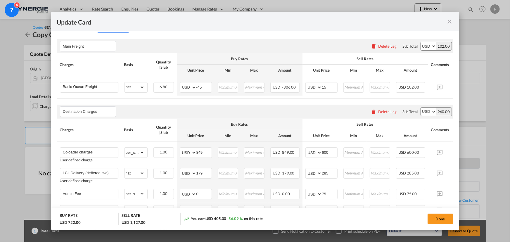
scroll to position [133, 0]
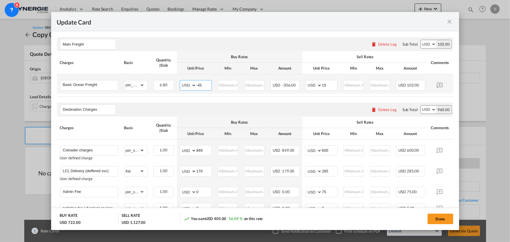
drag, startPoint x: 202, startPoint y: 84, endPoint x: 180, endPoint y: 76, distance: 23.1
click at [180, 76] on td "AED AFN ALL AMD ANG AOA ARS AUD AWG AZN BAM BBD BDT BGN BHD BIF BMD BND BOB BRL…" at bounding box center [196, 83] width 38 height 19
type input "68"
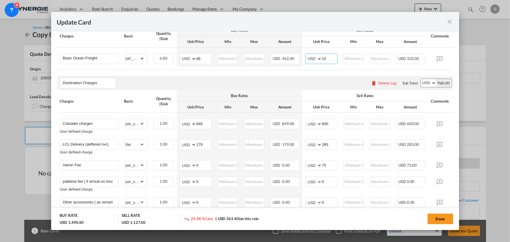
scroll to position [186, 0]
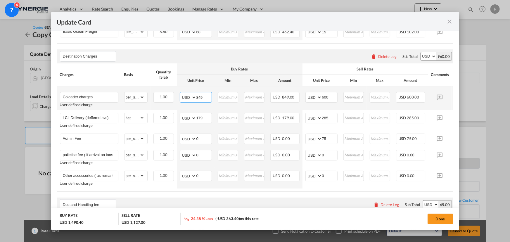
drag, startPoint x: 206, startPoint y: 99, endPoint x: 179, endPoint y: 94, distance: 28.1
click at [179, 94] on td "AED AFN ALL AMD ANG AOA ARS AUD AWG AZN BAM BBD BDT BGN BHD BIF BMD BND BOB BRL…" at bounding box center [196, 98] width 38 height 24
type input "744"
drag, startPoint x: 330, startPoint y: 97, endPoint x: 306, endPoint y: 93, distance: 24.3
click at [306, 93] on td "AED AFN ALL AMD ANG AOA ARS AUD AWG AZN BAM BBD BDT BGN BHD BIF BMD BND BOB BRL…" at bounding box center [322, 98] width 38 height 24
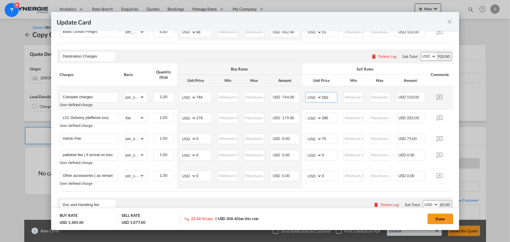
type input "550"
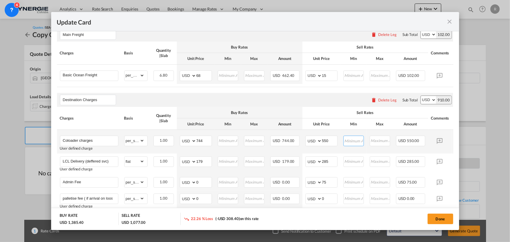
scroll to position [133, 0]
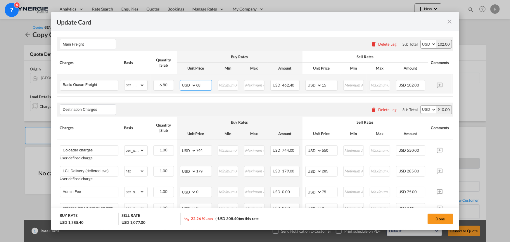
click at [197, 85] on input "68" at bounding box center [204, 84] width 15 height 9
type input "-68"
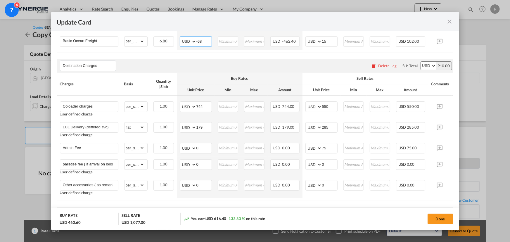
scroll to position [186, 0]
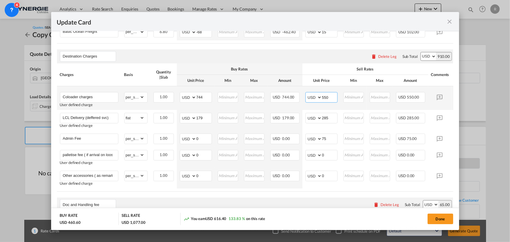
click at [331, 99] on input "550" at bounding box center [329, 96] width 15 height 9
drag, startPoint x: 331, startPoint y: 99, endPoint x: 315, endPoint y: 97, distance: 16.8
click at [315, 97] on md-input-container "AED AFN ALL AMD ANG AOA ARS AUD AWG AZN BAM BBD BDT BGN BHD BIF BMD BND BOB BRL…" at bounding box center [322, 97] width 32 height 11
type input "525"
click at [221, 57] on div "Destination Charges Please enter leg name Leg Name Already Exists Delete Leg Su…" at bounding box center [255, 56] width 397 height 14
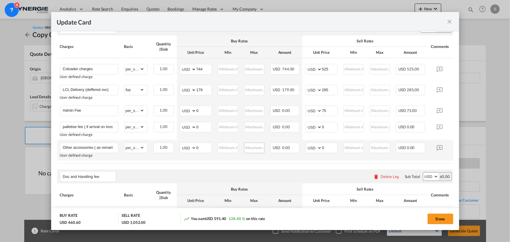
scroll to position [219, 0]
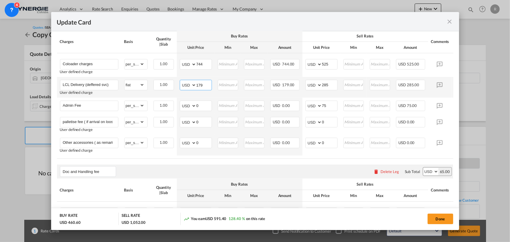
drag, startPoint x: 207, startPoint y: 84, endPoint x: 180, endPoint y: 82, distance: 27.3
click at [180, 82] on md-input-container "AED AFN ALL AMD ANG AOA ARS AUD AWG AZN BAM BBD BDT BGN BHD BIF BMD BND BOB BRL…" at bounding box center [196, 85] width 32 height 11
type input "187"
click at [328, 84] on input "285" at bounding box center [329, 84] width 15 height 9
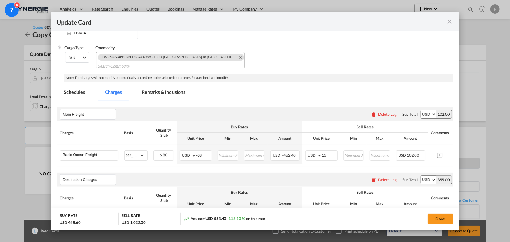
scroll to position [33, 0]
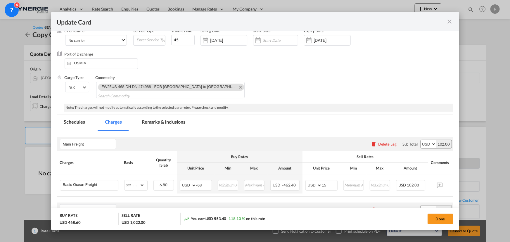
type input "255"
click at [168, 119] on md-tab-item "Remarks & Inclusions" at bounding box center [164, 123] width 58 height 16
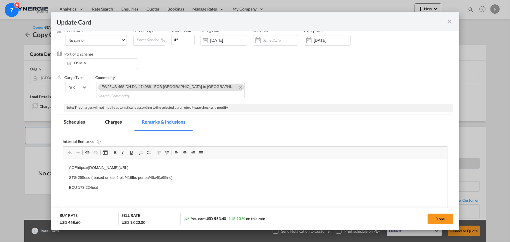
scroll to position [0, 0]
drag, startPoint x: 68, startPoint y: 177, endPoint x: 113, endPoint y: 191, distance: 46.7
click at [113, 191] on html "AOFhttps://app.frontapp.com/open/msg_1h6wu2dr?key=JwitK9Gec2b78eCsNKoQPZxusFJdp…" at bounding box center [255, 182] width 384 height 47
click at [94, 166] on p "AOFhttps://app.frontapp.com/open/msg_1h6wu2dr?key=JwitK9Gec2b78eCsNKoQPZxusFJdp…" at bounding box center [255, 168] width 373 height 6
drag, startPoint x: 76, startPoint y: 167, endPoint x: 239, endPoint y: 165, distance: 162.9
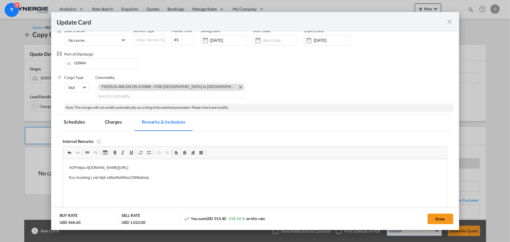
click at [239, 165] on p "AOFhttps://app.frontapp.com/open/msg_1h6wu2dr?key=JwitK9Gec2b78eCsNKoQPZxusFJdp…" at bounding box center [255, 168] width 373 height 6
click at [156, 176] on p "Ecu trucking ( est 6plt x48x40x60inc/230lbd/ea) :" at bounding box center [255, 178] width 373 height 6
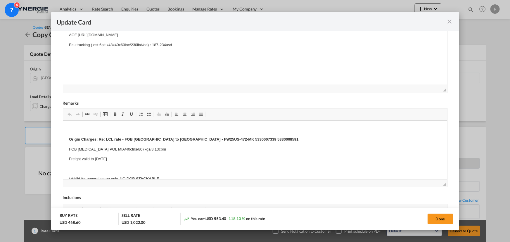
scroll to position [166, 0]
click at [107, 138] on strong "Origin Charges: Re: LCL rate - FOB Qingdao to Miami - FW25US-472-MK 5330007339 …" at bounding box center [184, 139] width 230 height 4
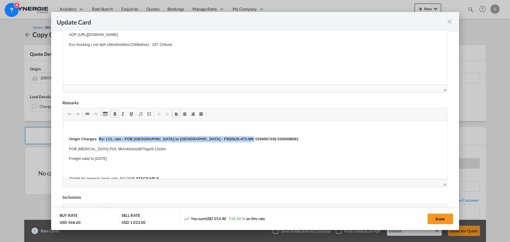
drag, startPoint x: 99, startPoint y: 138, endPoint x: 263, endPoint y: 139, distance: 164.6
click at [263, 139] on p "Origin Charges: Re: LCL rate - FOB Qingdao to Miami - FW25US-472-MK 5330007339 …" at bounding box center [255, 139] width 373 height 6
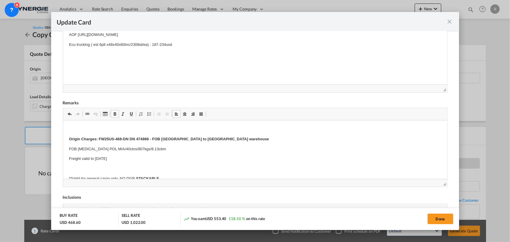
click at [107, 149] on p "FOB TAO POL MIA/40ctns/807kgs/8.13cbm" at bounding box center [255, 149] width 373 height 6
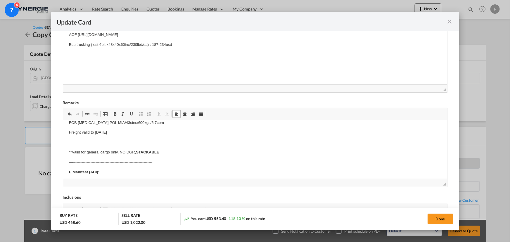
scroll to position [106, 0]
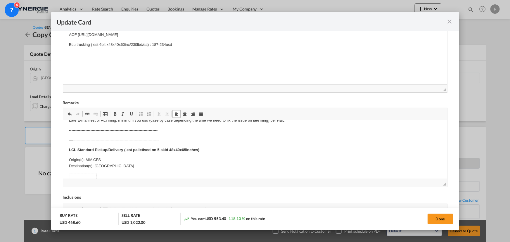
click at [159, 149] on strong "LCL Standard Pickup/Delivery ( est palletised on 5 skid 48x40x65inches)" at bounding box center [134, 149] width 130 height 4
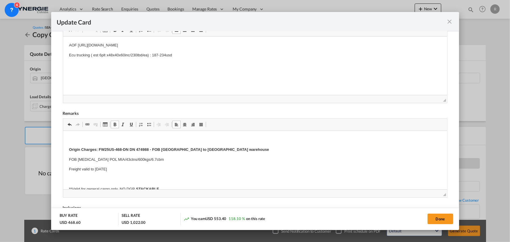
scroll to position [219, 0]
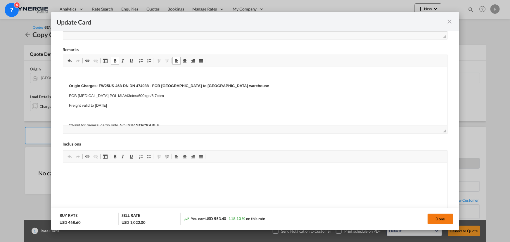
click at [433, 223] on button "Done" at bounding box center [441, 219] width 26 height 11
type input "02 Jun 2025"
type input "30 Aug 2025"
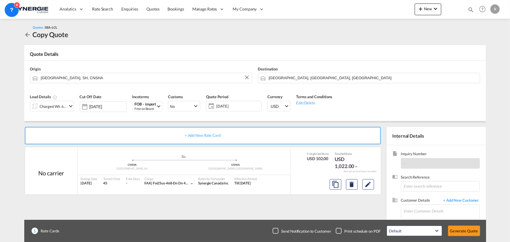
scroll to position [70, 0]
click at [410, 210] on input "Enter Customer Details" at bounding box center [442, 211] width 76 height 13
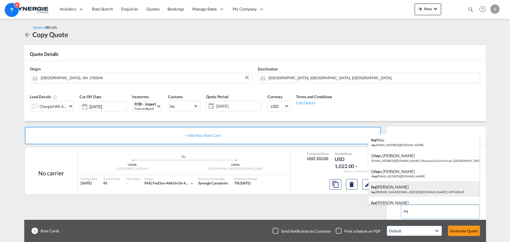
click at [392, 190] on div "Ivy Jiang ivy .jiang@appgroup.ca | APP GROUP" at bounding box center [424, 189] width 111 height 16
type input "APP GROUP, Ivy Jiang, ivy.jiang@appgroup.ca"
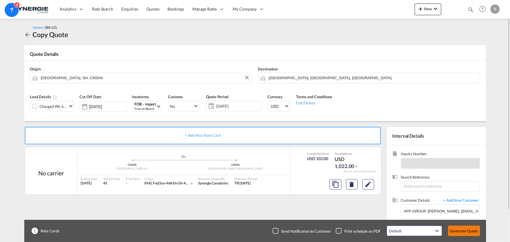
click at [462, 232] on button "Generate Quote" at bounding box center [464, 231] width 32 height 11
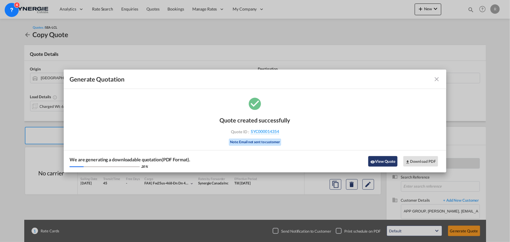
click at [381, 164] on button "View Quote" at bounding box center [382, 161] width 29 height 11
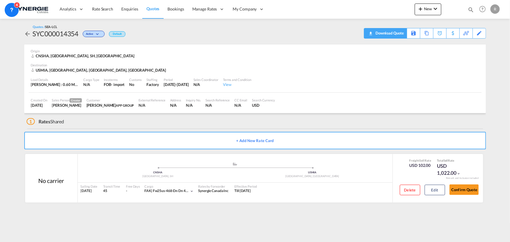
click at [397, 37] on div "Download Quote" at bounding box center [389, 32] width 30 height 9
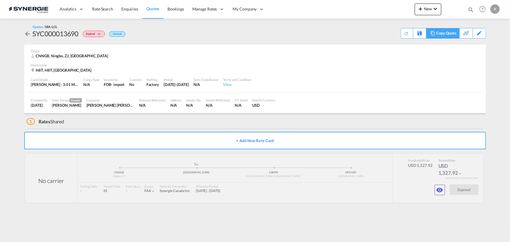
click at [436, 33] on md-icon at bounding box center [433, 33] width 7 height 4
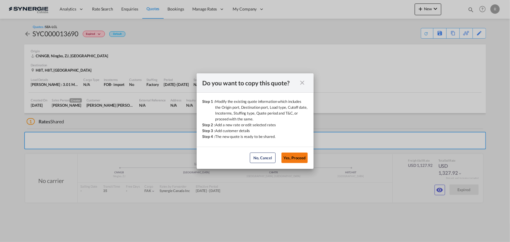
click at [297, 159] on button "Yes, Proceed" at bounding box center [295, 158] width 26 height 11
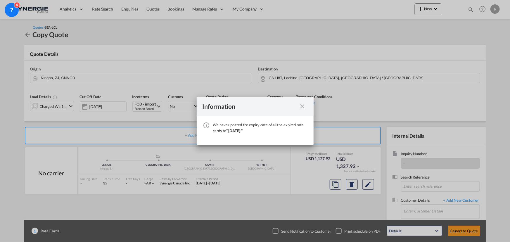
click at [301, 106] on md-icon "icon-close fg-AAA8AD cursor" at bounding box center [302, 106] width 7 height 7
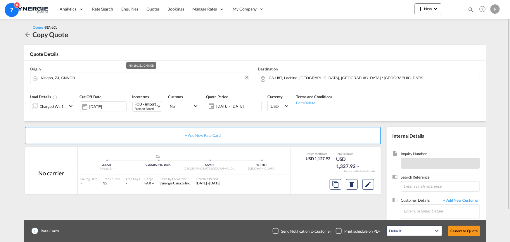
click at [150, 82] on md-autocomplete "Ningbo, ZJ, CNNGB" at bounding box center [145, 78] width 209 height 11
click at [133, 78] on input "Ningbo, ZJ, CNNGB" at bounding box center [145, 78] width 208 height 10
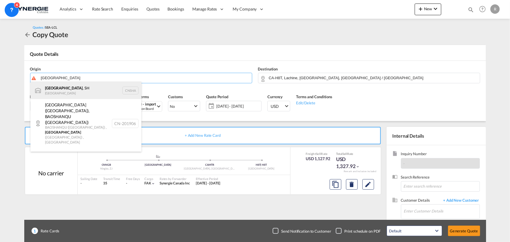
click at [64, 92] on div "[GEOGRAPHIC_DATA] , SH China CNSHA" at bounding box center [85, 91] width 111 height 18
type input "[GEOGRAPHIC_DATA], SH, CNSHA"
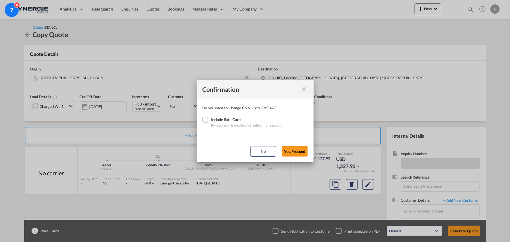
click at [207, 120] on div "Checkbox No Ink" at bounding box center [206, 120] width 6 height 6
click at [300, 154] on button "Yes,Proceed" at bounding box center [295, 151] width 26 height 11
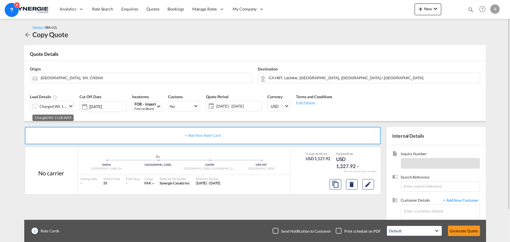
click at [53, 109] on div "Charged Wt: 11.06 W/M" at bounding box center [53, 106] width 27 height 8
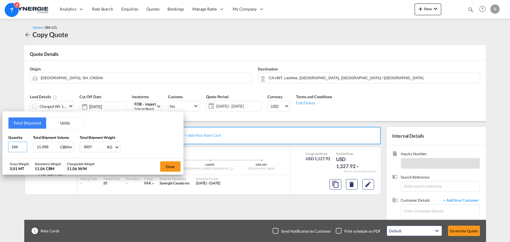
drag, startPoint x: 17, startPoint y: 145, endPoint x: -7, endPoint y: 141, distance: 25.0
click at [0, 141] on html "Analytics Reports Dashboard Rate Search Enquiries Quotes" at bounding box center [255, 121] width 510 height 242
type input "43"
type input "4.13"
type input "413"
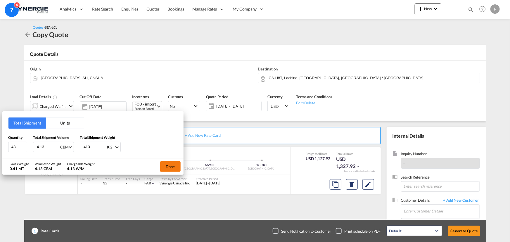
click at [172, 166] on button "Done" at bounding box center [170, 166] width 20 height 11
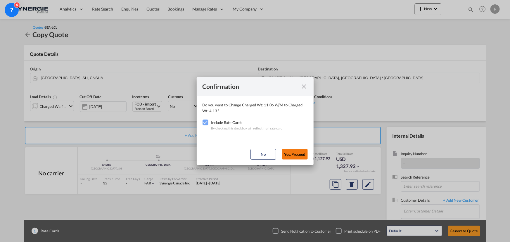
click at [299, 154] on button "Yes,Proceed" at bounding box center [295, 154] width 26 height 11
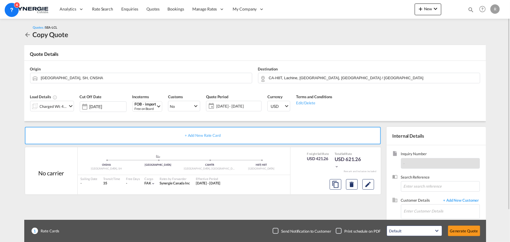
click at [237, 105] on span "[DATE] - [DATE]" at bounding box center [238, 106] width 44 height 5
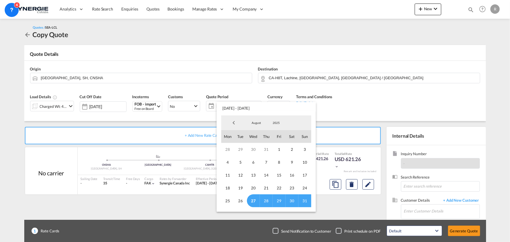
click at [304, 199] on span "31" at bounding box center [305, 200] width 13 height 13
click at [374, 104] on md-backdrop at bounding box center [255, 121] width 510 height 242
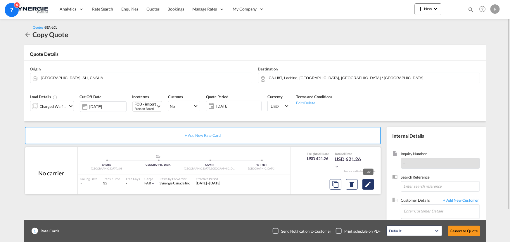
click at [368, 185] on md-icon "Edit" at bounding box center [368, 184] width 7 height 7
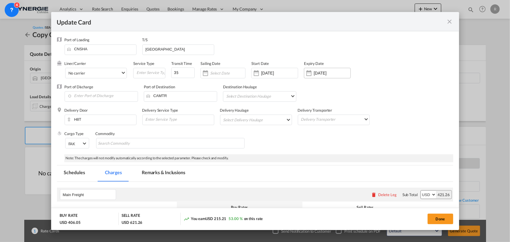
select select "per_cbm"
select select "per_shipment"
select select "per_bl"
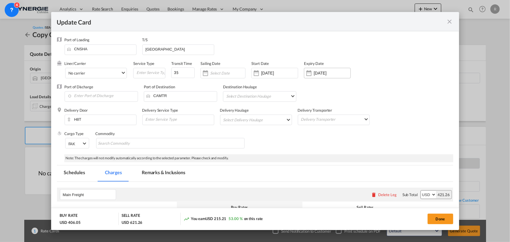
select select "per_bl"
select select "per_shipment"
click at [315, 73] on input "[DATE]" at bounding box center [332, 73] width 37 height 5
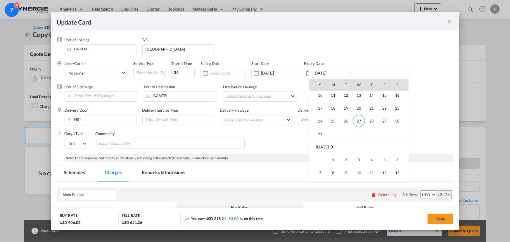
scroll to position [24, 0]
click at [320, 135] on span "31" at bounding box center [321, 138] width 12 height 12
type input "[DATE]"
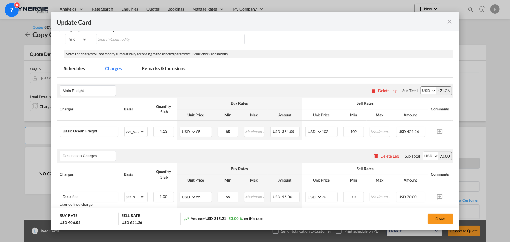
scroll to position [106, 0]
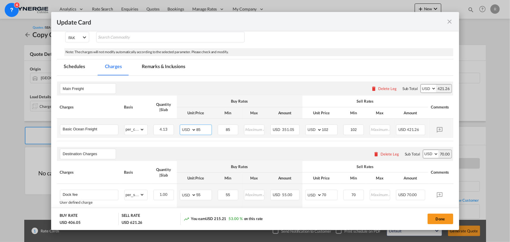
drag, startPoint x: 208, startPoint y: 127, endPoint x: 189, endPoint y: 124, distance: 19.2
click at [189, 125] on md-input-container "AED AFN ALL AMD ANG AOA ARS AUD AWG AZN BAM BBD BDT BGN BHD BIF BMD BND [PERSON…" at bounding box center [196, 130] width 32 height 11
type input "66"
type input "85"
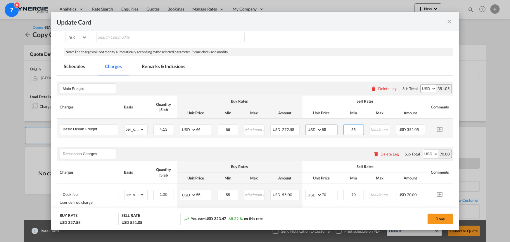
type input "85"
drag, startPoint x: 328, startPoint y: 128, endPoint x: 298, endPoint y: 124, distance: 29.8
click at [298, 124] on tr "Basic Ocean Freight Please Enter Already Exists gross_weight volumetric_weight …" at bounding box center [264, 128] width 414 height 19
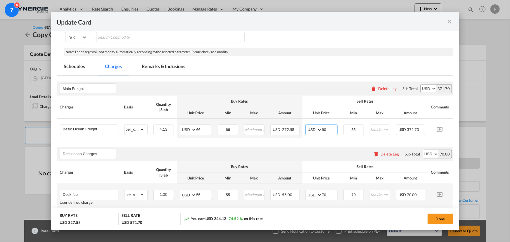
type input "90"
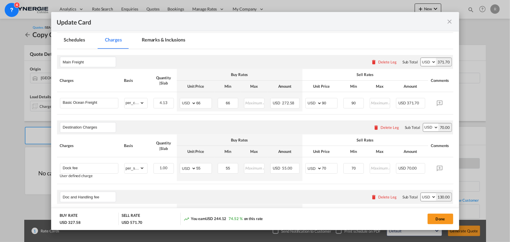
scroll to position [159, 0]
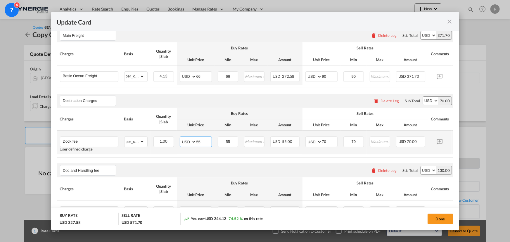
drag, startPoint x: 203, startPoint y: 142, endPoint x: 192, endPoint y: 141, distance: 11.5
click at [192, 141] on md-input-container "AED AFN ALL AMD ANG AOA ARS AUD AWG AZN BAM BBD BDT BGN BHD BIF BMD BND BOB BRL…" at bounding box center [196, 142] width 32 height 11
type input "50"
type input "60"
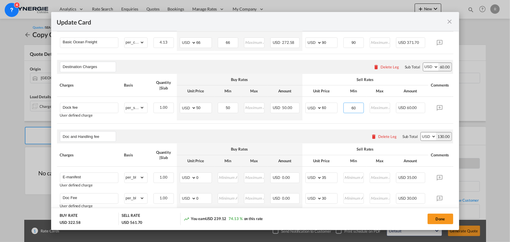
scroll to position [194, 0]
type input "60"
click at [105, 66] on input "Destination Charges" at bounding box center [89, 66] width 53 height 9
type input "Destination Charges+Delivery fee"
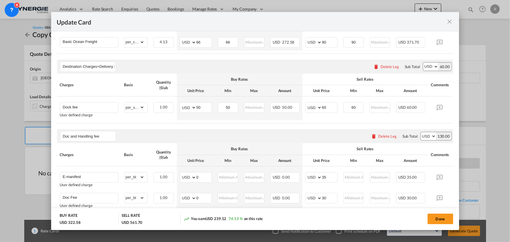
scroll to position [0, 22]
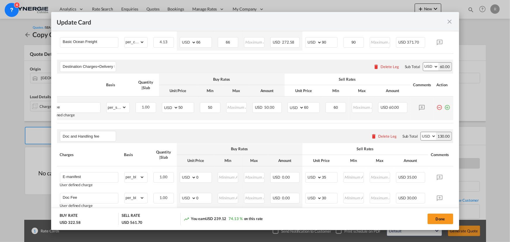
click at [445, 108] on md-icon "icon-plus-circle-outline green-400-fg" at bounding box center [448, 105] width 6 height 6
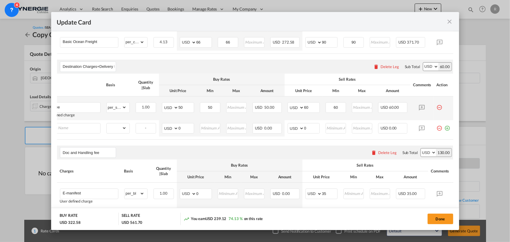
scroll to position [0, 6]
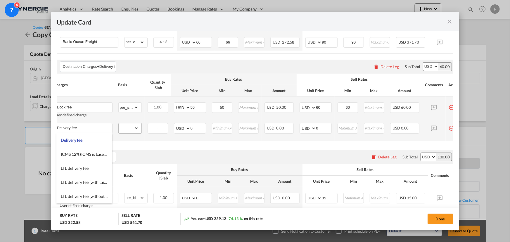
type input "Delivery fee"
click at [126, 126] on select "gross_weight volumetric_weight per_shipment per_bl per_km per_hawb per_kg flat …" at bounding box center [129, 127] width 20 height 9
select select "per_shipment"
click at [119, 125] on select "gross_weight volumetric_weight per_shipment per_bl per_km per_hawb per_kg flat …" at bounding box center [129, 127] width 20 height 9
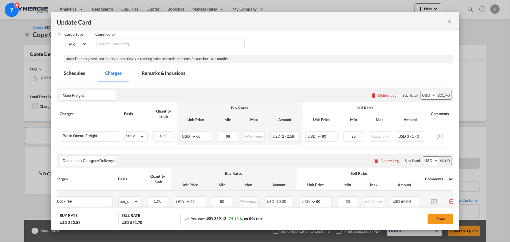
scroll to position [87, 0]
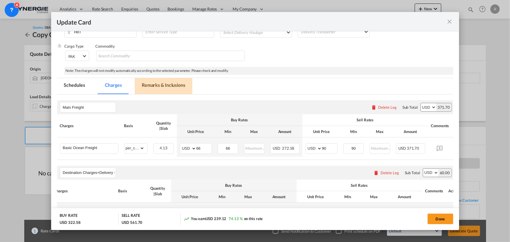
click at [167, 82] on md-tab-item "Remarks & Inclusions" at bounding box center [164, 86] width 58 height 16
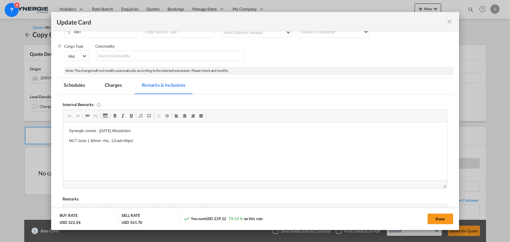
scroll to position [0, 0]
click at [120, 85] on md-tab-item "Charges" at bounding box center [113, 86] width 31 height 16
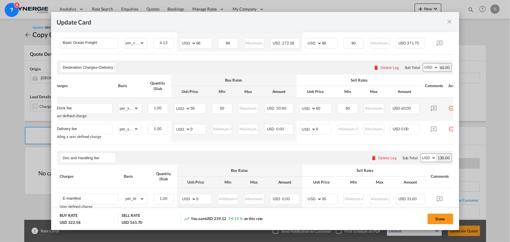
scroll to position [194, 0]
click at [225, 129] on input "Update CardPort of ..." at bounding box center [223, 127] width 20 height 9
type input "95"
type input "130"
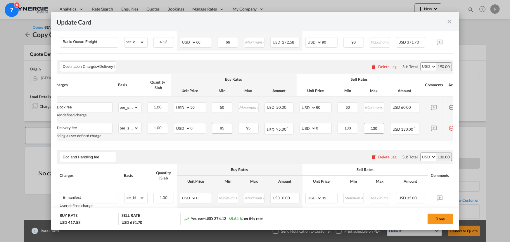
type input "130"
click at [356, 129] on input "130" at bounding box center [348, 127] width 20 height 9
type input "135"
drag, startPoint x: 380, startPoint y: 128, endPoint x: 368, endPoint y: 127, distance: 12.4
click at [368, 127] on input "130" at bounding box center [375, 127] width 20 height 9
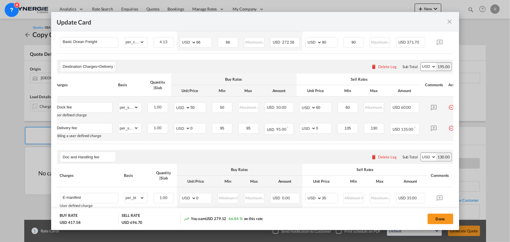
click at [346, 141] on td "135 Please Enter Invalid Input" at bounding box center [348, 130] width 26 height 21
click at [380, 130] on input "130" at bounding box center [375, 127] width 20 height 9
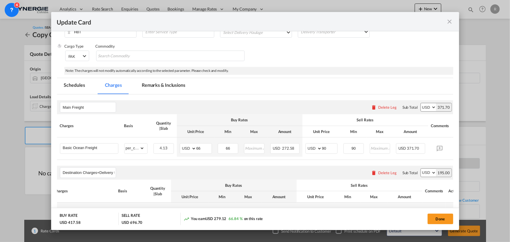
scroll to position [8, 0]
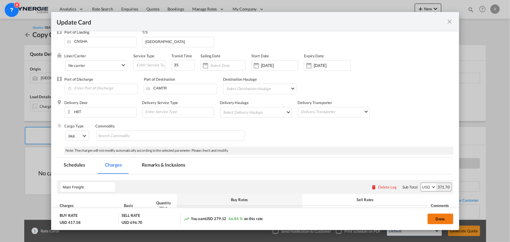
type input "135"
click at [436, 221] on button "Done" at bounding box center [441, 219] width 26 height 11
type input "31 Jul 2025"
type input "30 Aug 2025"
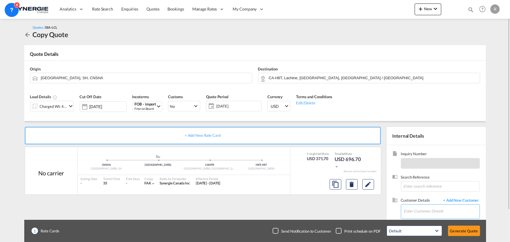
click at [421, 212] on input "Enter Customer Details" at bounding box center [442, 211] width 76 height 13
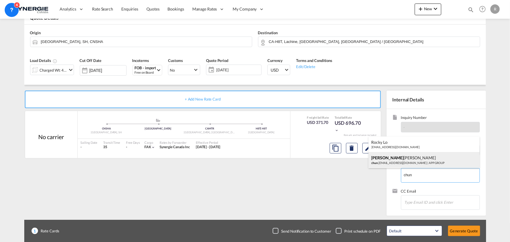
click at [387, 160] on div "Chun Yan Fu chun .yanfu@appgroup.ca | APP GROUP" at bounding box center [424, 160] width 111 height 16
type input "APP GROUP, Chun Yan Fu, chun.yanfu@appgroup.ca"
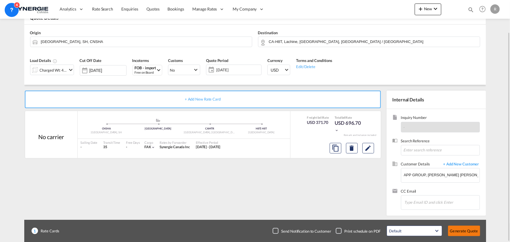
click at [465, 231] on button "Generate Quote" at bounding box center [464, 231] width 32 height 11
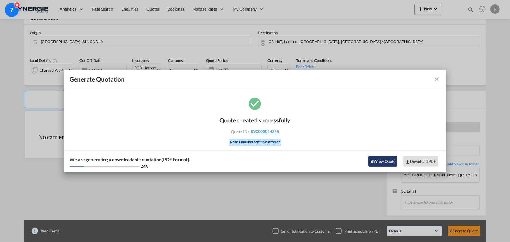
click at [381, 163] on button "View Quote" at bounding box center [382, 161] width 29 height 11
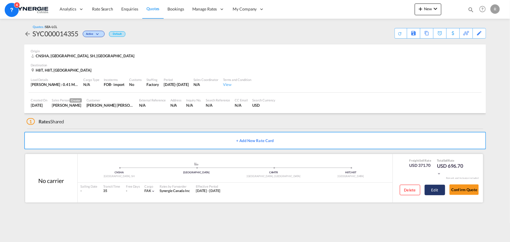
click at [436, 192] on button "Edit" at bounding box center [435, 190] width 20 height 11
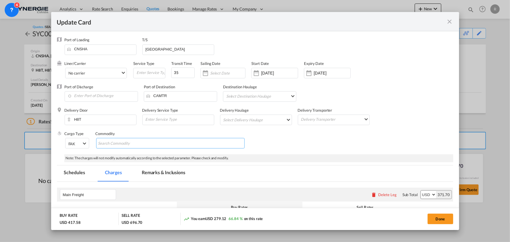
click at [185, 142] on md-chips-wrap "Chips container with autocompletion. Enter the text area, type text to search, …" at bounding box center [170, 143] width 149 height 11
paste input "FW25CA-458-MK/ PO-5330008571/ by sea, FOB SHA to Remco"
type input "FW25CA-458-MK/ PO-5330008571/ by sea, FOB SHA to Remco"
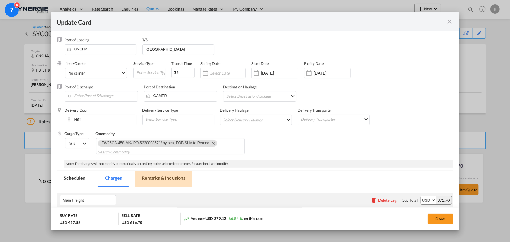
click at [156, 173] on md-tab-item "Remarks & Inclusions" at bounding box center [164, 179] width 58 height 16
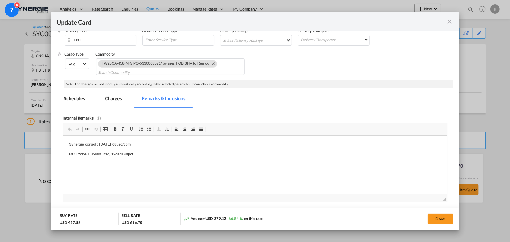
scroll to position [133, 0]
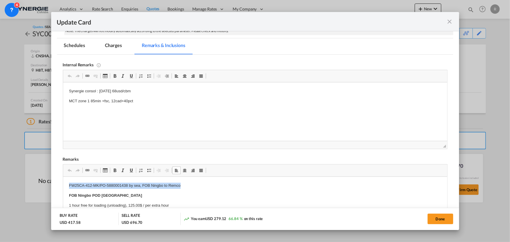
drag, startPoint x: 63, startPoint y: 184, endPoint x: 202, endPoint y: 187, distance: 138.7
paste body "Editor, editor11"
click at [90, 195] on strong "FOB Ningbo POD Montreal" at bounding box center [105, 195] width 73 height 4
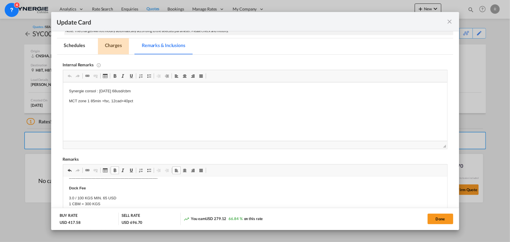
click at [115, 46] on md-tab-item "Charges" at bounding box center [113, 46] width 31 height 16
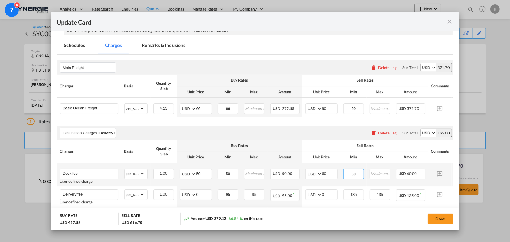
click at [357, 173] on input "60" at bounding box center [354, 173] width 20 height 9
type input "65"
click at [330, 173] on input "60" at bounding box center [329, 173] width 15 height 9
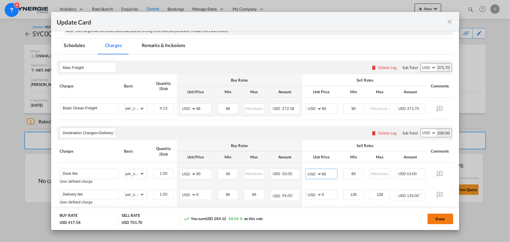
type input "65"
click at [445, 223] on button "Done" at bounding box center [441, 219] width 26 height 11
type input "31 Jul 2025"
type input "30 Aug 2025"
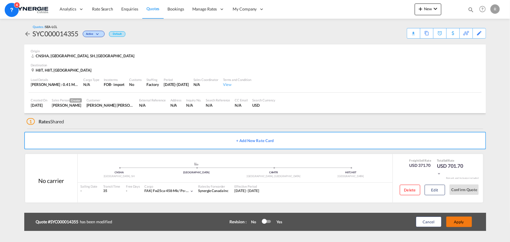
click at [459, 224] on button "Apply" at bounding box center [460, 222] width 26 height 11
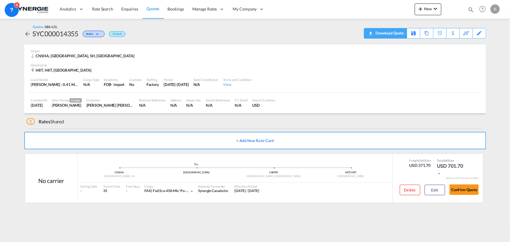
click at [400, 35] on div "Download Quote" at bounding box center [389, 32] width 30 height 9
click at [424, 35] on div "Copy Quote" at bounding box center [420, 33] width 20 height 10
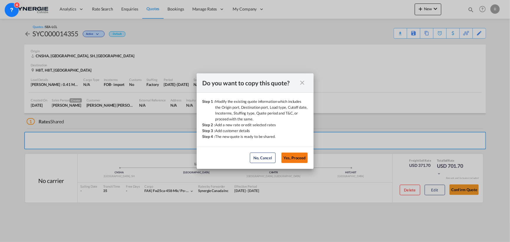
click at [292, 159] on button "Yes, Proceed" at bounding box center [295, 158] width 26 height 11
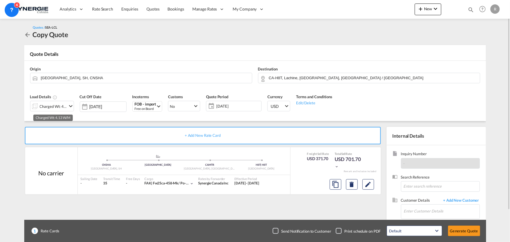
click at [67, 106] on div "Charged Wt: 4.13 W/M" at bounding box center [53, 106] width 27 height 8
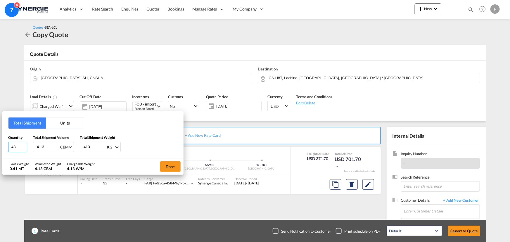
drag, startPoint x: 16, startPoint y: 145, endPoint x: 1, endPoint y: 142, distance: 15.6
click at [1, 142] on div "Total Shipment Units Quantity 43 Total Shipment Volume 4.13 CBM CBM CFT Total S…" at bounding box center [255, 121] width 510 height 242
type input "6"
type input "1.33"
type input "80"
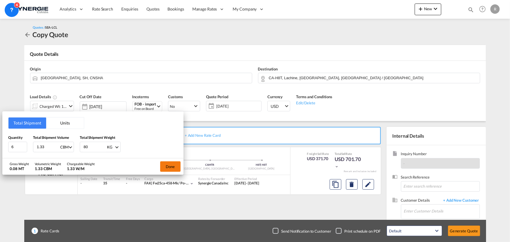
click at [171, 169] on button "Done" at bounding box center [170, 166] width 20 height 11
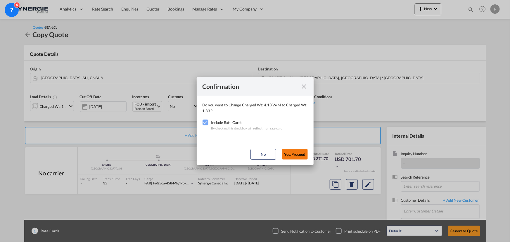
click at [298, 152] on button "Yes,Proceed" at bounding box center [295, 154] width 26 height 11
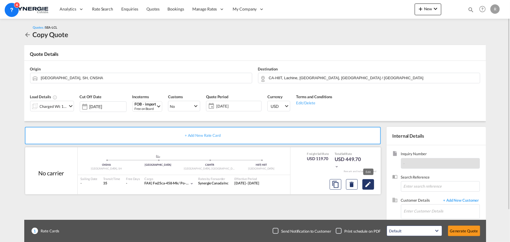
click at [370, 185] on md-icon "Edit" at bounding box center [368, 184] width 7 height 7
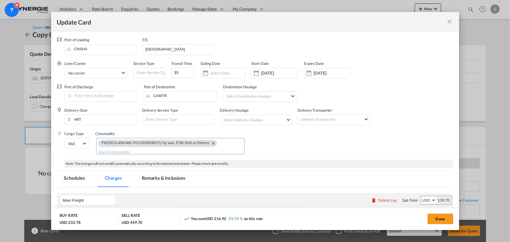
click at [212, 143] on md-icon "Remove FW25CA-458-MK/ PO-5330008571/ by sea, FOB SHA to Remco" at bounding box center [213, 142] width 7 height 7
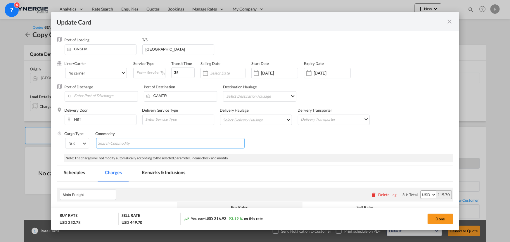
paste input "RE: FW25CA-459-MK/ PO-5330008583/ by sea, FOB SHA to Remco"
type input "RE: FW25CA-459-MK/ PO-5330008583/ by sea, FOB SHA to Remco"
click at [153, 171] on md-tab-item "Remarks & Inclusions" at bounding box center [164, 174] width 58 height 16
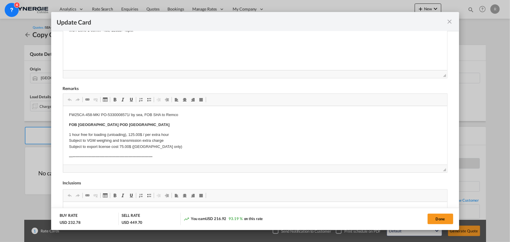
scroll to position [213, 0]
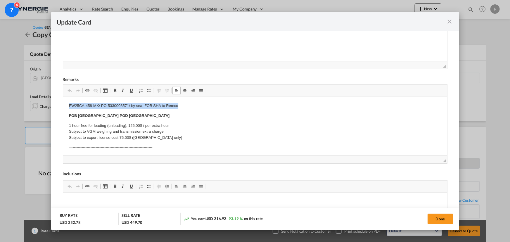
drag, startPoint x: 68, startPoint y: 106, endPoint x: 179, endPoint y: 107, distance: 110.3
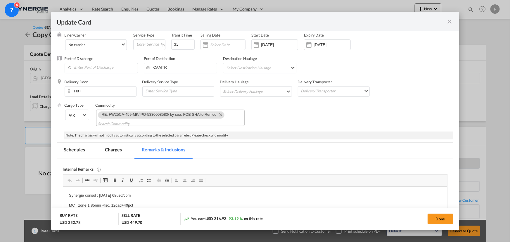
scroll to position [26, 0]
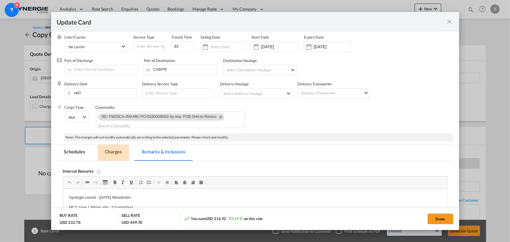
click at [120, 152] on md-tab-item "Charges" at bounding box center [113, 153] width 31 height 16
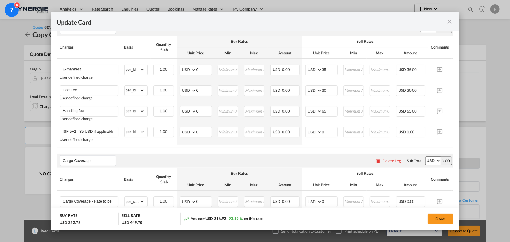
scroll to position [345, 0]
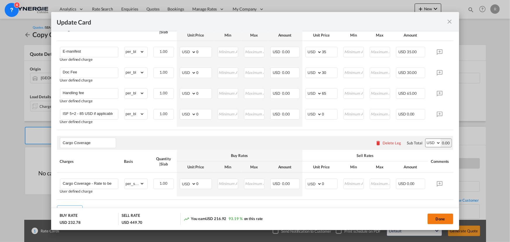
click at [445, 220] on button "Done" at bounding box center [441, 219] width 26 height 11
type input "31 Jul 2025"
type input "30 Aug 2025"
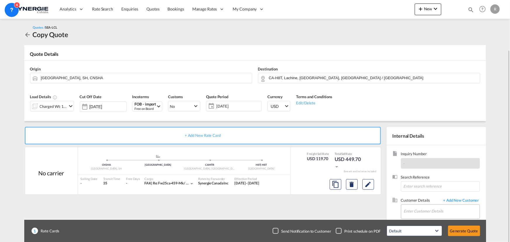
scroll to position [26, 0]
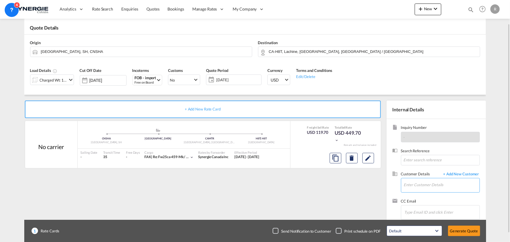
click at [416, 181] on input "Enter Customer Details" at bounding box center [442, 184] width 76 height 13
click at [427, 171] on div "Chun Yan Fu chun .yanfu@appgroup.ca | APP GROUP" at bounding box center [442, 170] width 76 height 16
type input "APP GROUP, Chun Yan Fu, chun.yanfu@appgroup.ca"
click at [467, 230] on button "Generate Quote" at bounding box center [464, 231] width 32 height 11
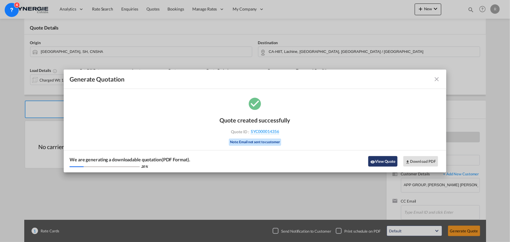
click at [383, 163] on button "View Quote" at bounding box center [382, 161] width 29 height 11
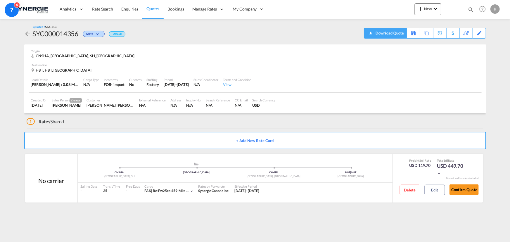
click at [400, 37] on div "Download Quote" at bounding box center [389, 32] width 30 height 9
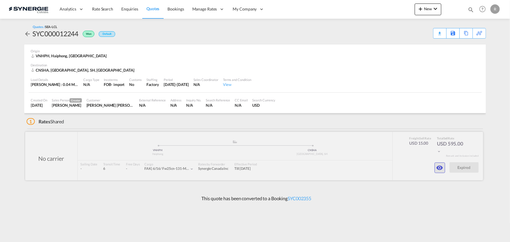
click at [441, 168] on md-icon "icon-eye" at bounding box center [440, 167] width 7 height 7
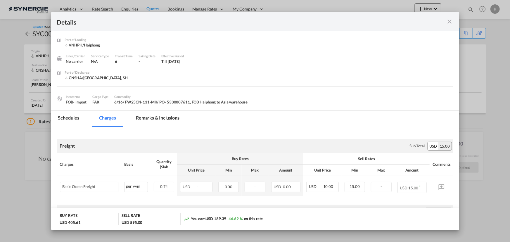
click at [447, 23] on md-icon "icon-close fg-AAA8AD m-0 cursor" at bounding box center [450, 21] width 7 height 7
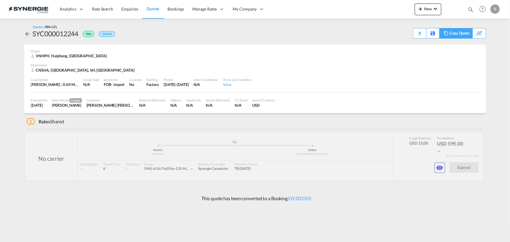
click at [466, 34] on div "Copy Quote" at bounding box center [460, 33] width 20 height 10
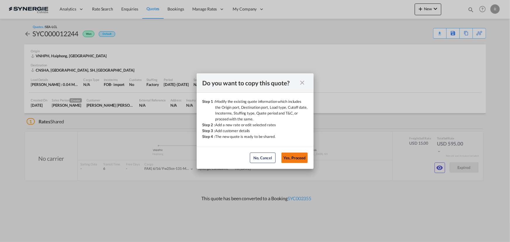
click at [294, 159] on button "Yes, Proceed" at bounding box center [295, 158] width 26 height 11
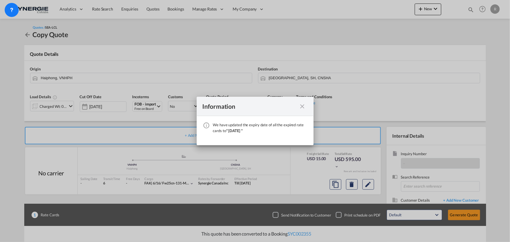
click at [299, 107] on md-icon "icon-close fg-AAA8AD cursor" at bounding box center [302, 106] width 7 height 7
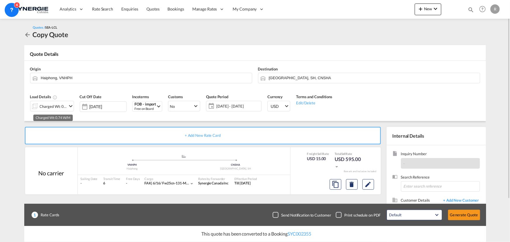
click at [57, 106] on div "Charged Wt: 0.74 W/M" at bounding box center [53, 106] width 27 height 8
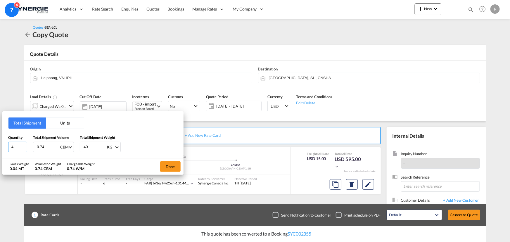
drag, startPoint x: -9, startPoint y: 144, endPoint x: -15, endPoint y: 143, distance: 5.9
click at [0, 143] on html "Analytics Reports Dashboard Rate Search Enquiries Quotes" at bounding box center [255, 121] width 510 height 242
type input "5"
type input "0.96"
type input "8"
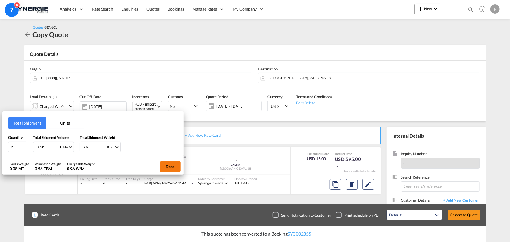
type input "76"
click at [170, 165] on button "Done" at bounding box center [170, 166] width 20 height 11
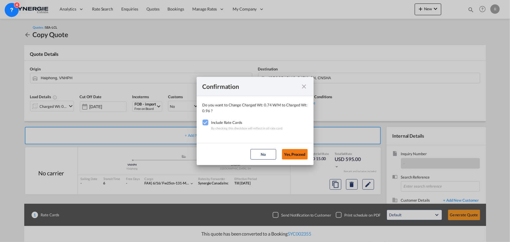
click at [299, 153] on button "Yes,Proceed" at bounding box center [295, 154] width 26 height 11
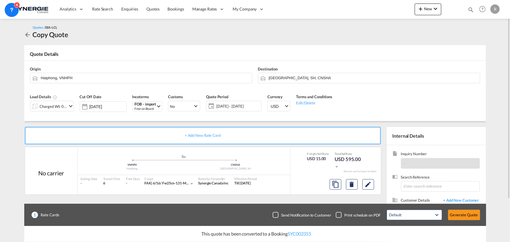
click at [232, 107] on span "[DATE] - [DATE]" at bounding box center [238, 106] width 44 height 5
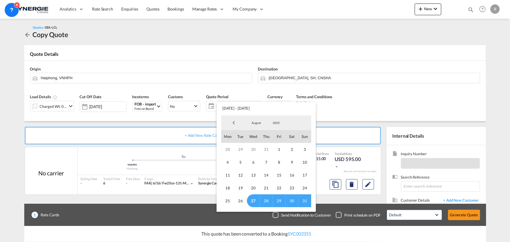
click at [306, 202] on span "31" at bounding box center [305, 200] width 13 height 13
click at [370, 185] on md-backdrop at bounding box center [255, 121] width 510 height 242
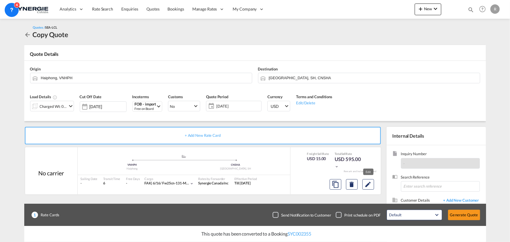
click at [370, 185] on md-icon "Edit" at bounding box center [368, 184] width 7 height 7
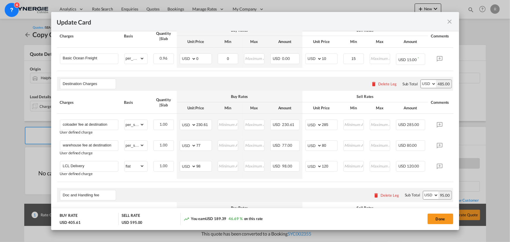
scroll to position [0, 18]
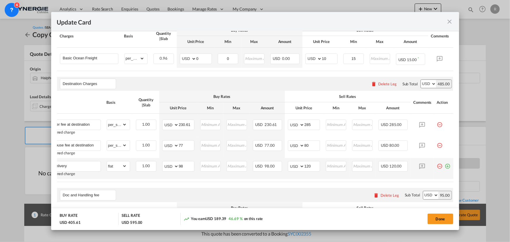
click at [447, 167] on md-icon "icon-plus-circle-outline green-400-fg" at bounding box center [448, 164] width 6 height 6
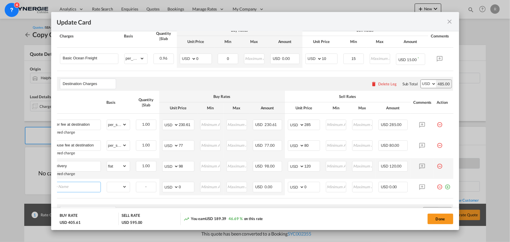
scroll to position [0, 6]
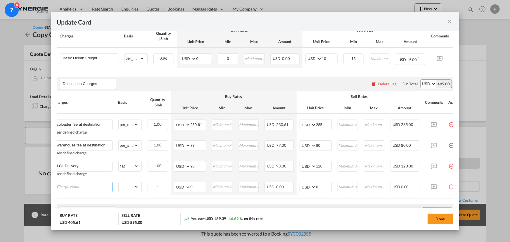
paste input "Onsite warehouse charge ( estimated only- final cost upon delivery )"
type input "Onsite warehouse charge ( estimated only- final cost upon delivery )"
click at [124, 197] on td "gross_weight volumetric_weight per_shipment per_bl per_km per_hawb per_kg flat …" at bounding box center [130, 189] width 29 height 21
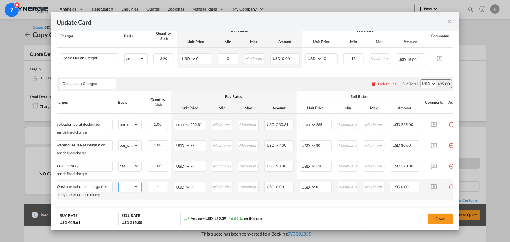
click at [133, 187] on select "gross_weight volumetric_weight per_shipment per_bl per_km per_hawb per_kg flat …" at bounding box center [129, 186] width 20 height 9
select select "flat"
click at [119, 183] on select "gross_weight volumetric_weight per_shipment per_bl per_km per_hawb per_kg flat …" at bounding box center [129, 186] width 20 height 9
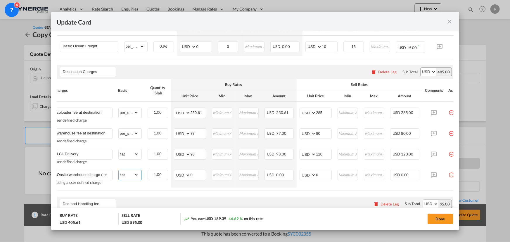
scroll to position [171, 0]
drag, startPoint x: 199, startPoint y: 175, endPoint x: 180, endPoint y: 171, distance: 19.6
click at [181, 172] on md-input-container "AED AFN ALL AMD ANG AOA ARS AUD AWG AZN BAM BBD BDT BGN BHD BIF BMD BND BOB BRL…" at bounding box center [190, 175] width 32 height 11
type input "128"
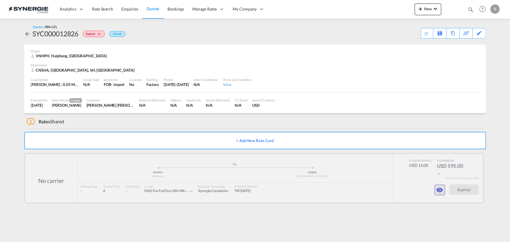
click at [438, 191] on md-icon "icon-eye" at bounding box center [440, 190] width 7 height 7
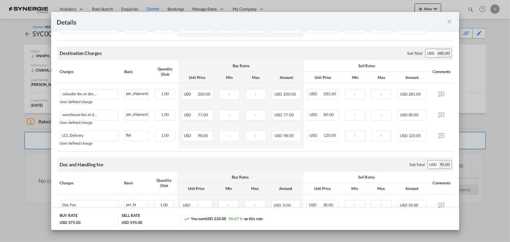
scroll to position [159, 0]
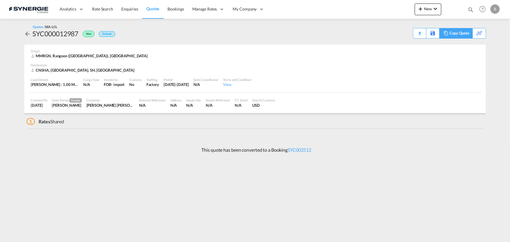
click at [466, 35] on div "Copy Quote" at bounding box center [460, 33] width 20 height 10
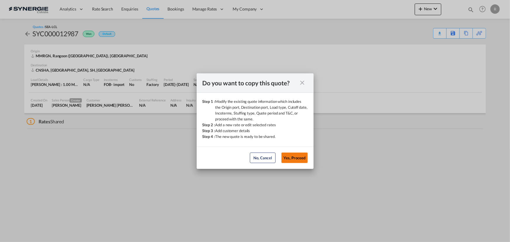
click at [303, 161] on button "Yes, Proceed" at bounding box center [295, 158] width 26 height 11
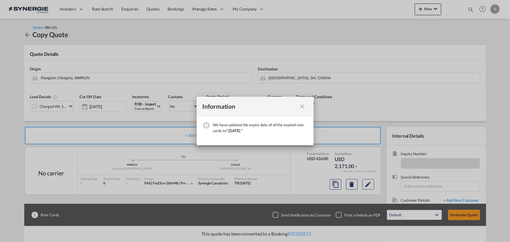
click at [301, 107] on md-icon "icon-close fg-AAA8AD cursor" at bounding box center [302, 106] width 7 height 7
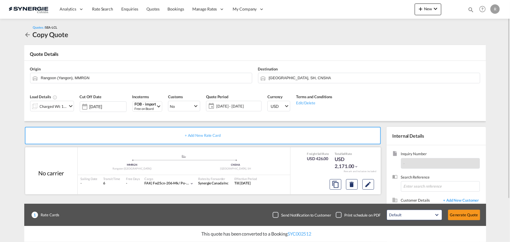
scroll to position [52, 0]
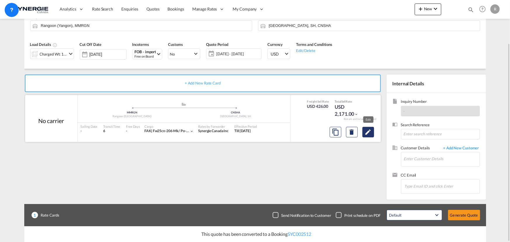
click at [368, 133] on md-icon "Edit" at bounding box center [368, 132] width 7 height 7
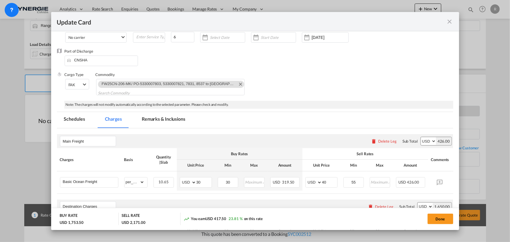
select select "per_w/m"
select select "per_shipment"
select select "flat"
select select "per_shipment"
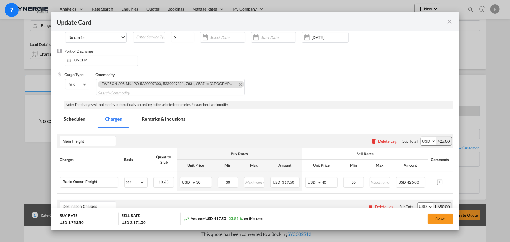
select select "per_bl"
select select "per_shipment"
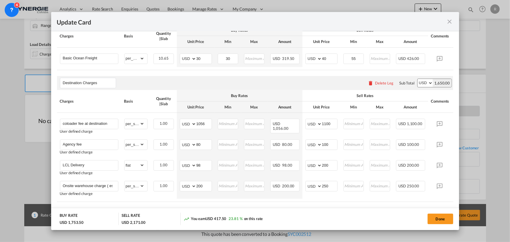
scroll to position [186, 0]
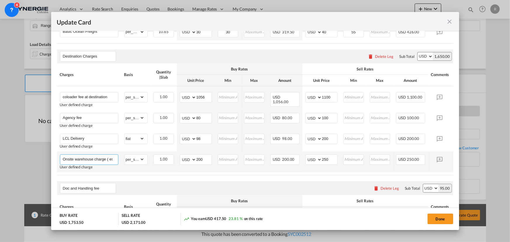
click at [111, 159] on input "Onsite warehouse charge ( estimated only- final cost upon delivery )" at bounding box center [90, 159] width 55 height 9
click at [105, 161] on input "Onsite warehouse charge ( estimated only- final cost upon delivery )" at bounding box center [90, 159] width 55 height 9
